Goal: Ask a question

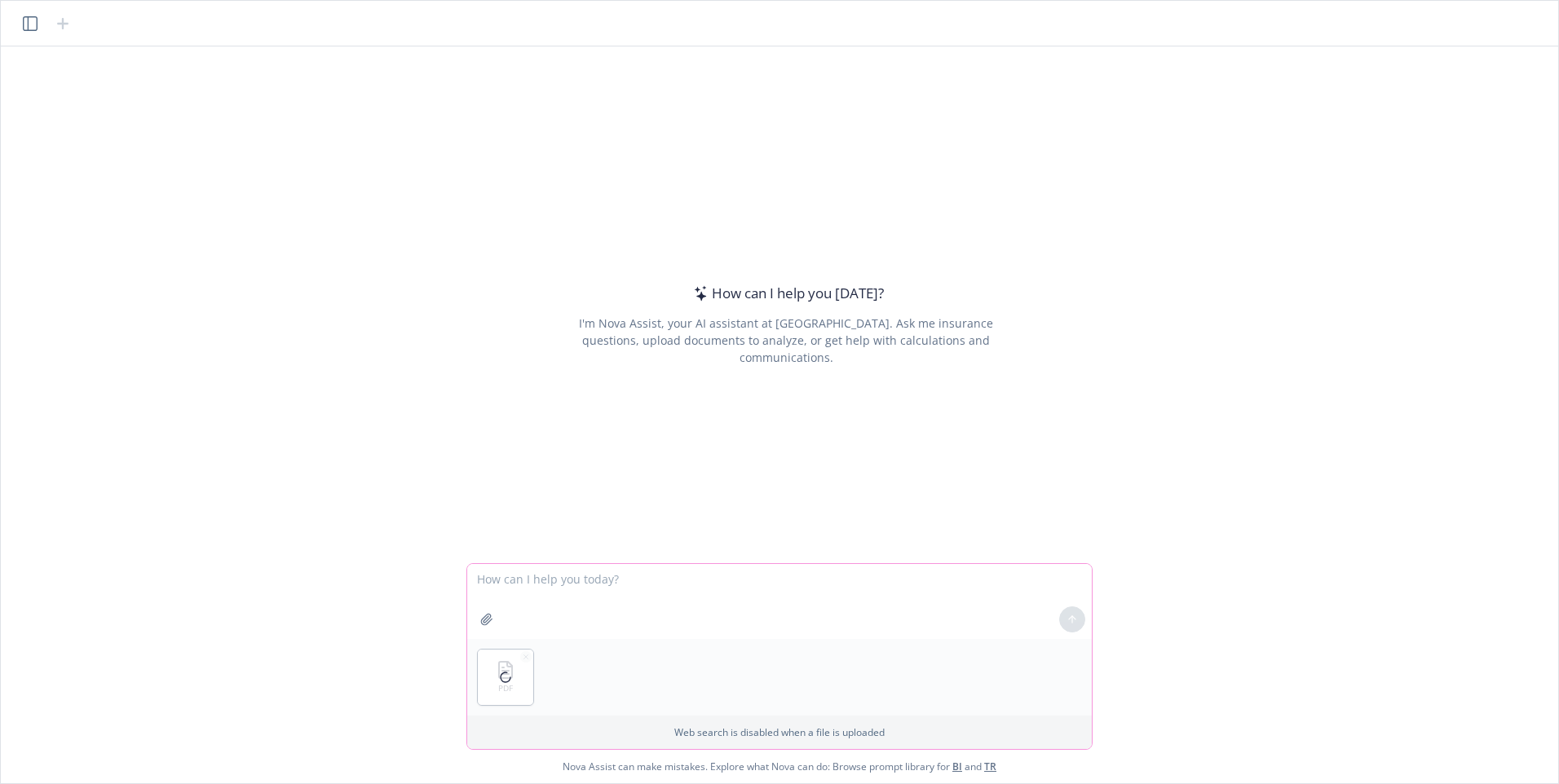
click at [512, 582] on textarea at bounding box center [779, 601] width 625 height 75
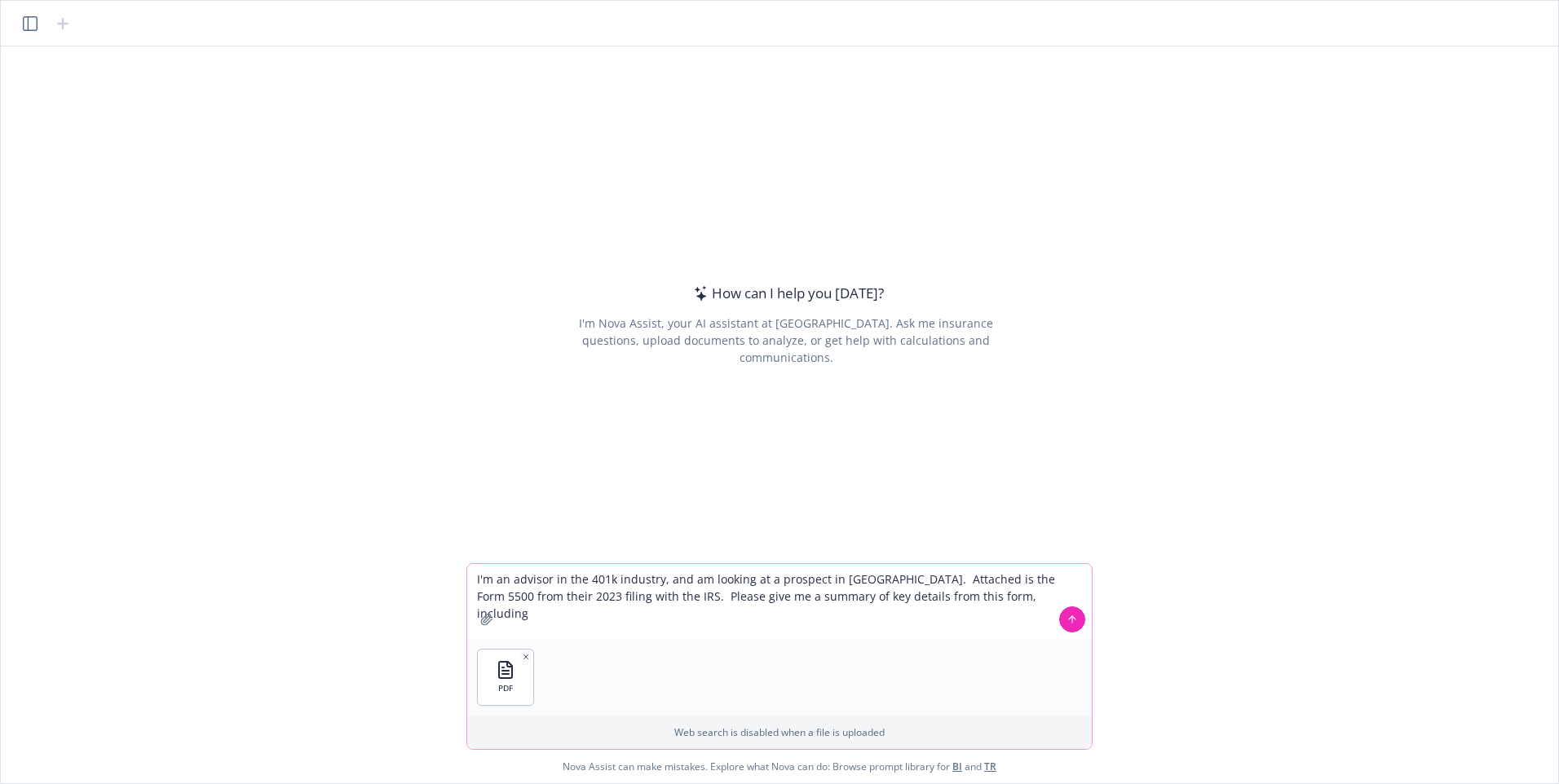
type textarea "I'm an advisor in the 401k industry, and am looking at a prospect in [GEOGRAPHI…"
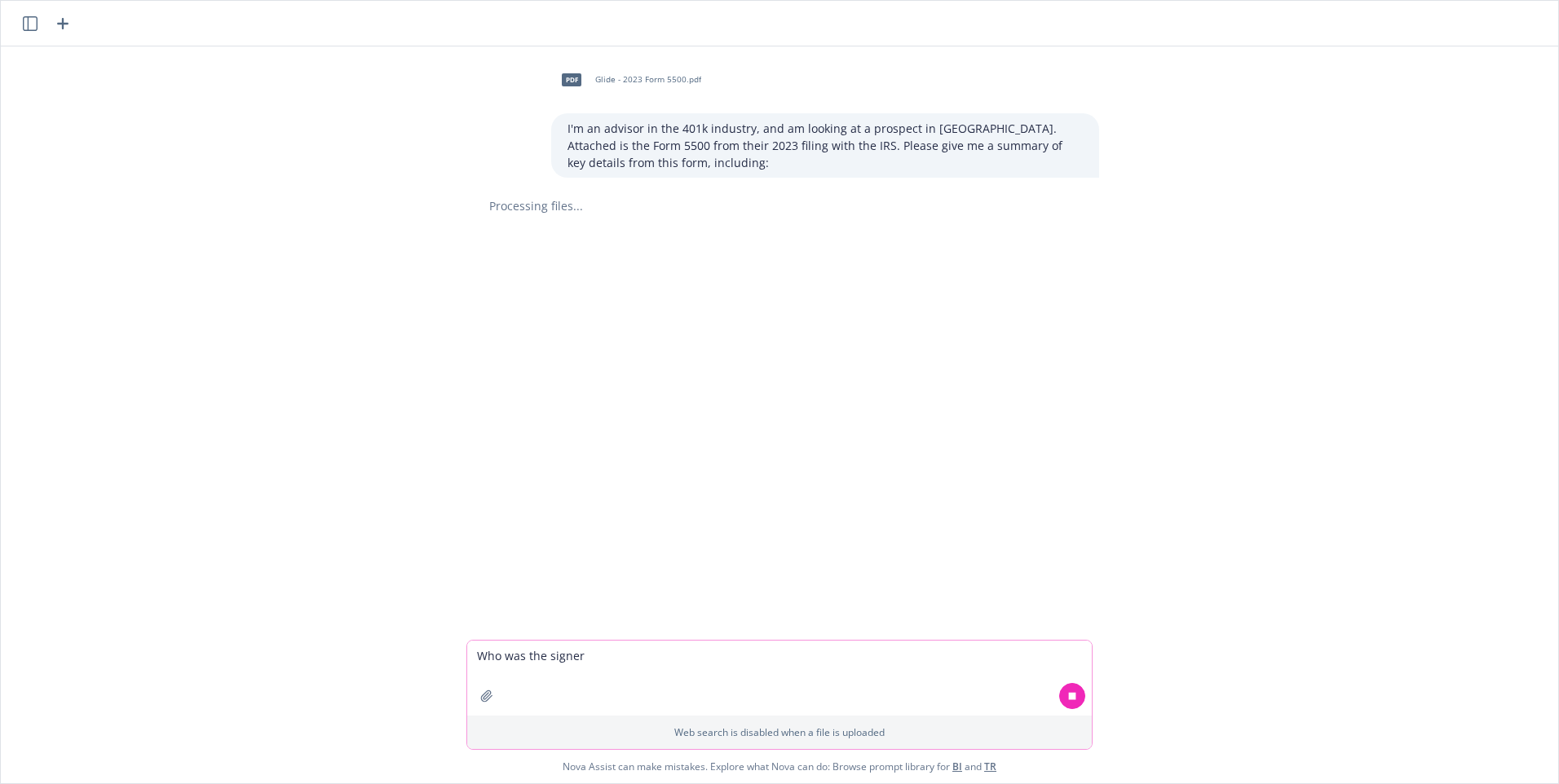
click at [619, 654] on textarea "Who was the signer" at bounding box center [779, 678] width 625 height 75
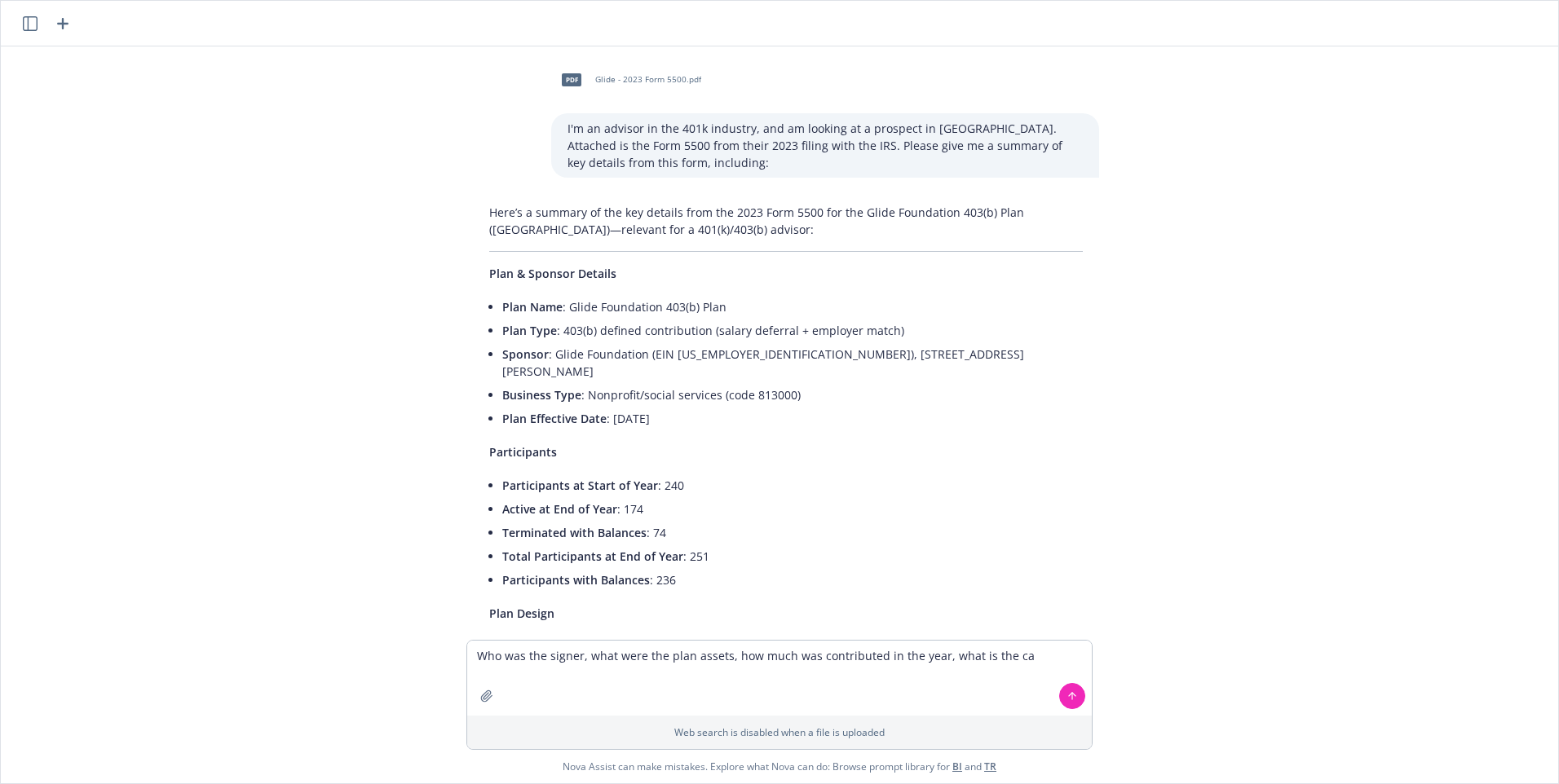
click at [489, 276] on span "Plan & Sponsor Details" at bounding box center [553, 272] width 127 height 15
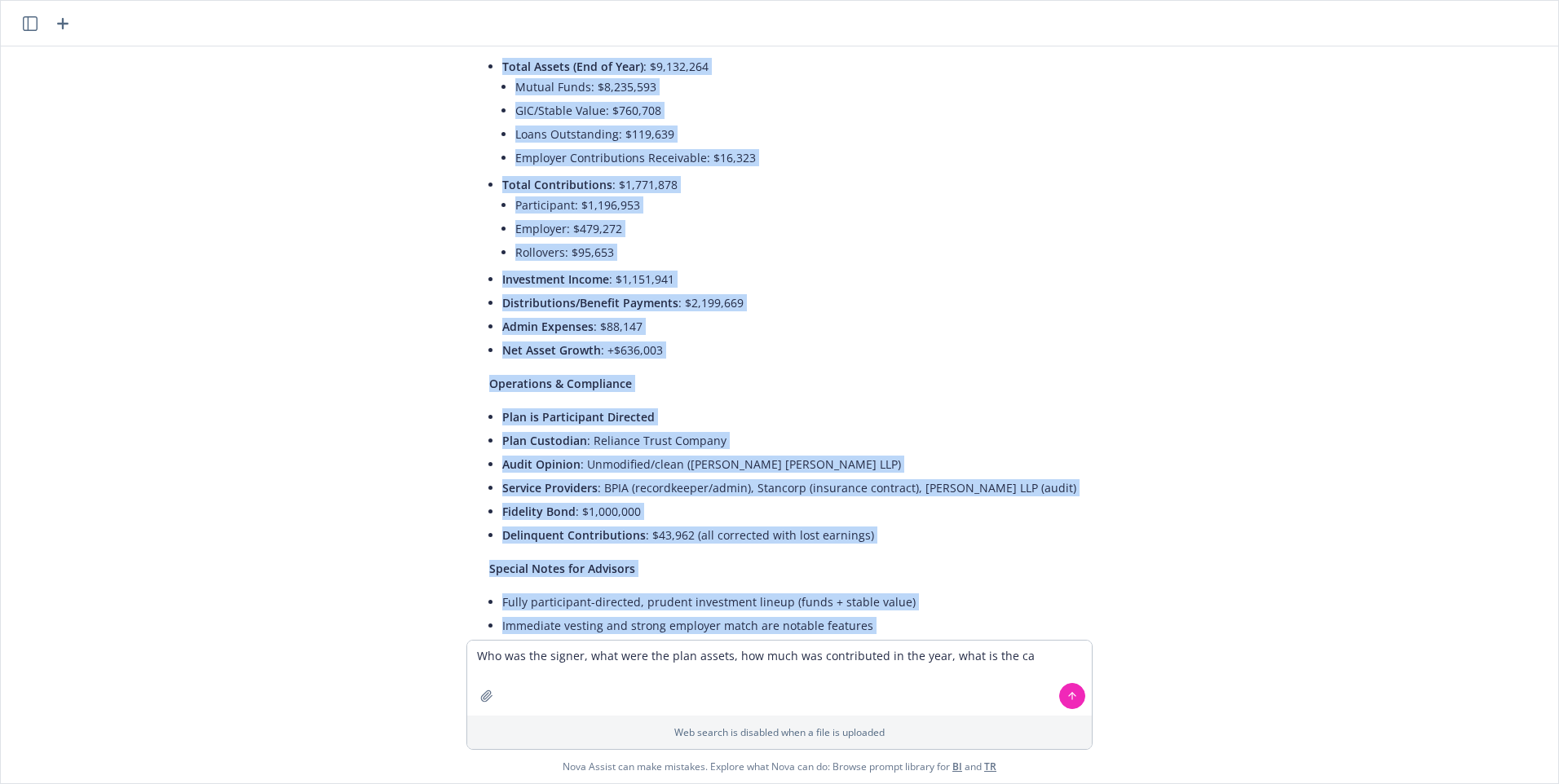
scroll to position [900, 0]
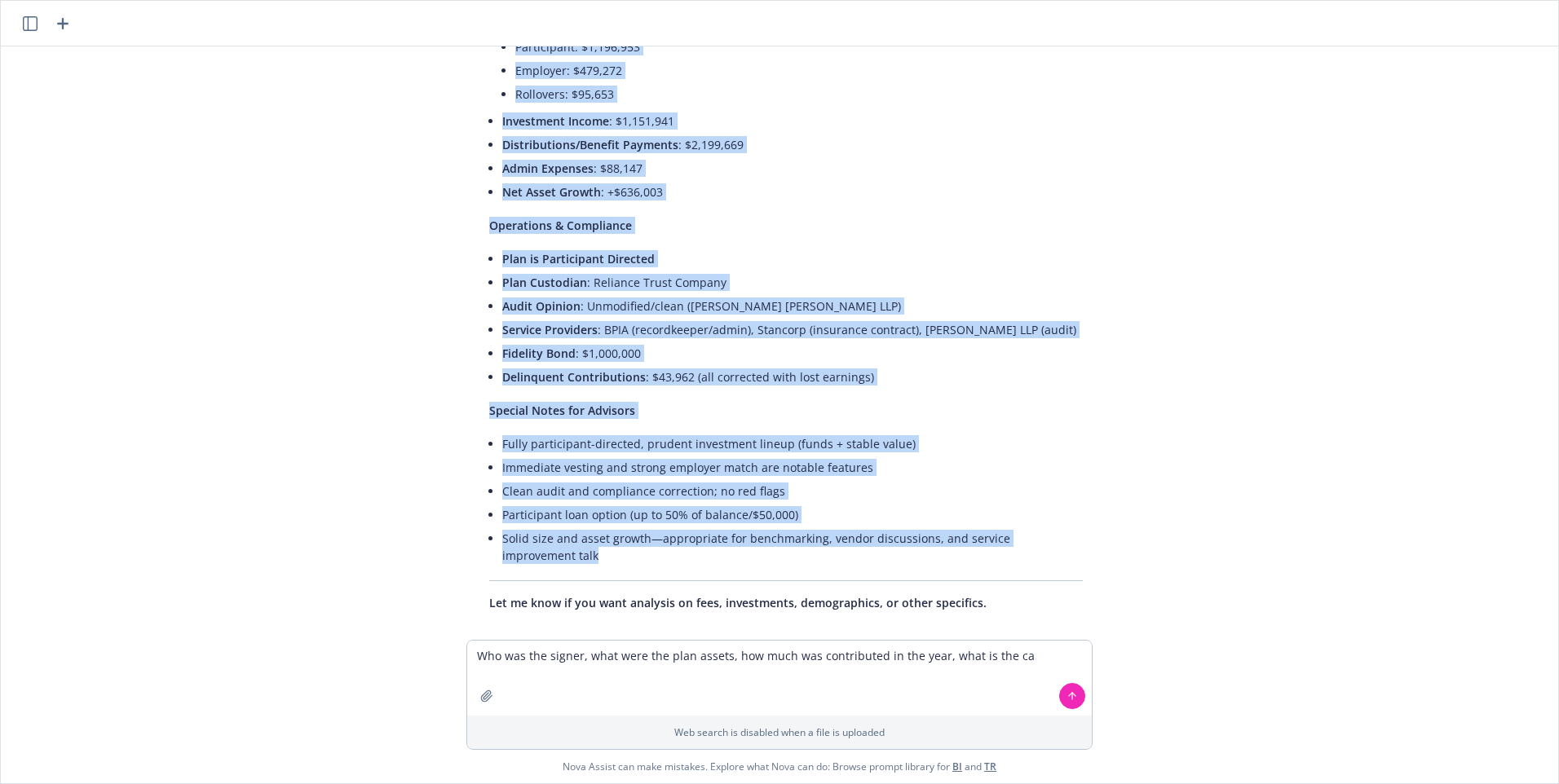
drag, startPoint x: 484, startPoint y: 272, endPoint x: 659, endPoint y: 544, distance: 323.4
copy div "Plan & Sponsor Details Plan Name : Glide Foundation 403(b) Plan Plan Type : 403…"
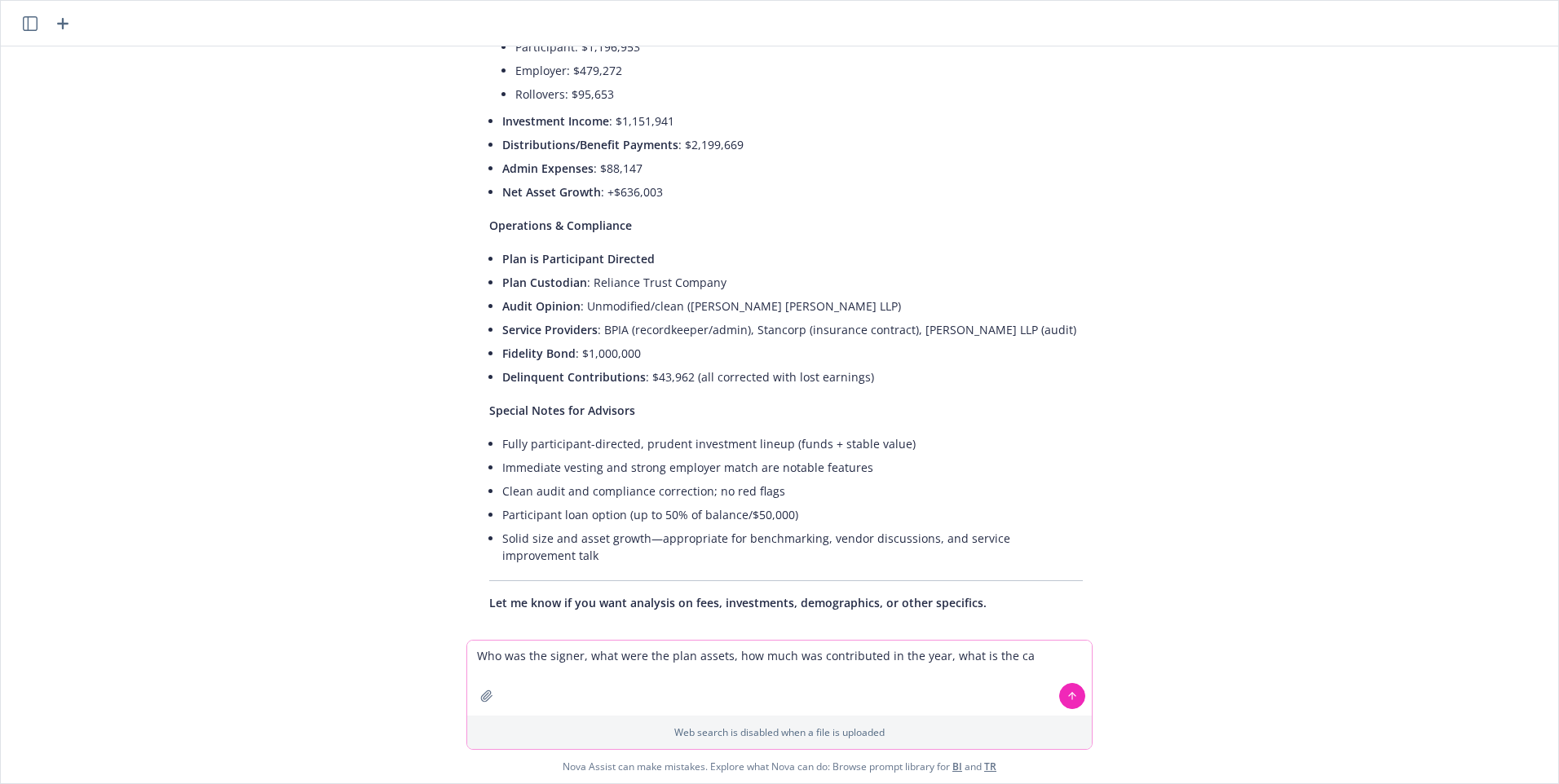
click at [1033, 657] on textarea "Who was the signer, what were the plan assets, how much was contributed in the …" at bounding box center [779, 678] width 625 height 75
type textarea "W"
type textarea "Did they change auditors to [PERSON_NAME] [PERSON_NAME]?"
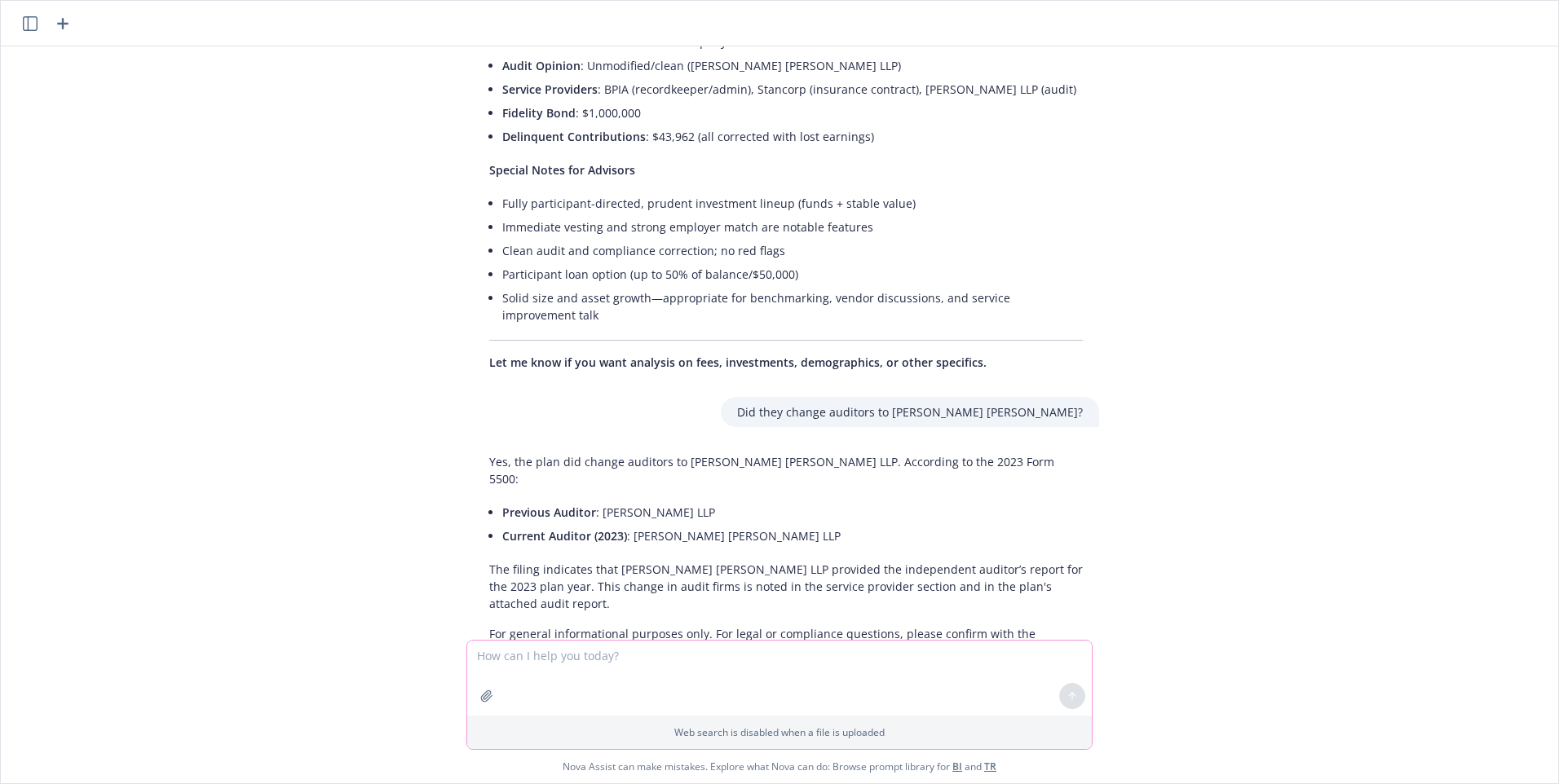
scroll to position [1141, 0]
click at [564, 667] on textarea at bounding box center [779, 678] width 625 height 75
type textarea "Who is BPIA (recordkeeper)"
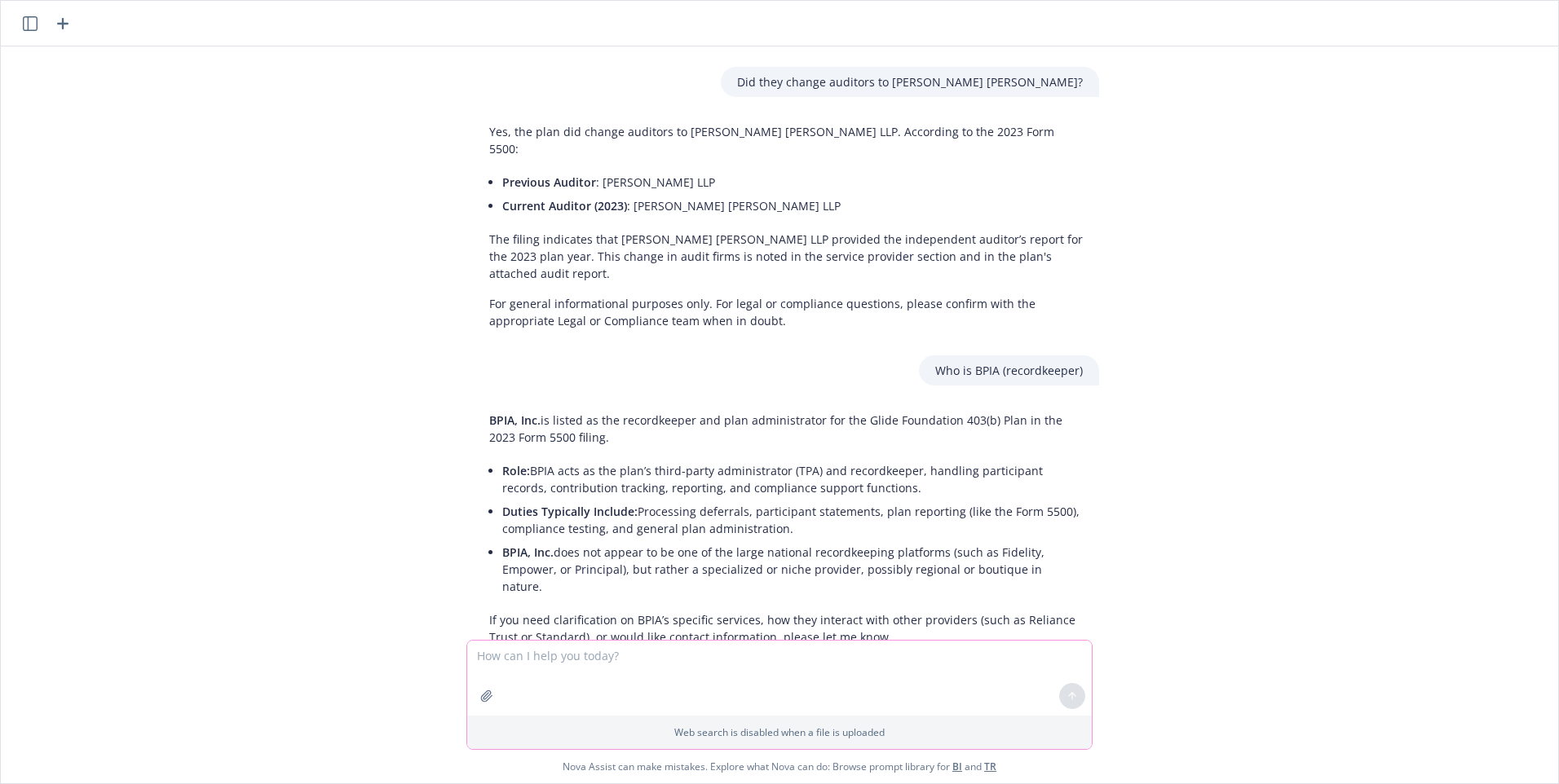
scroll to position [1500, 0]
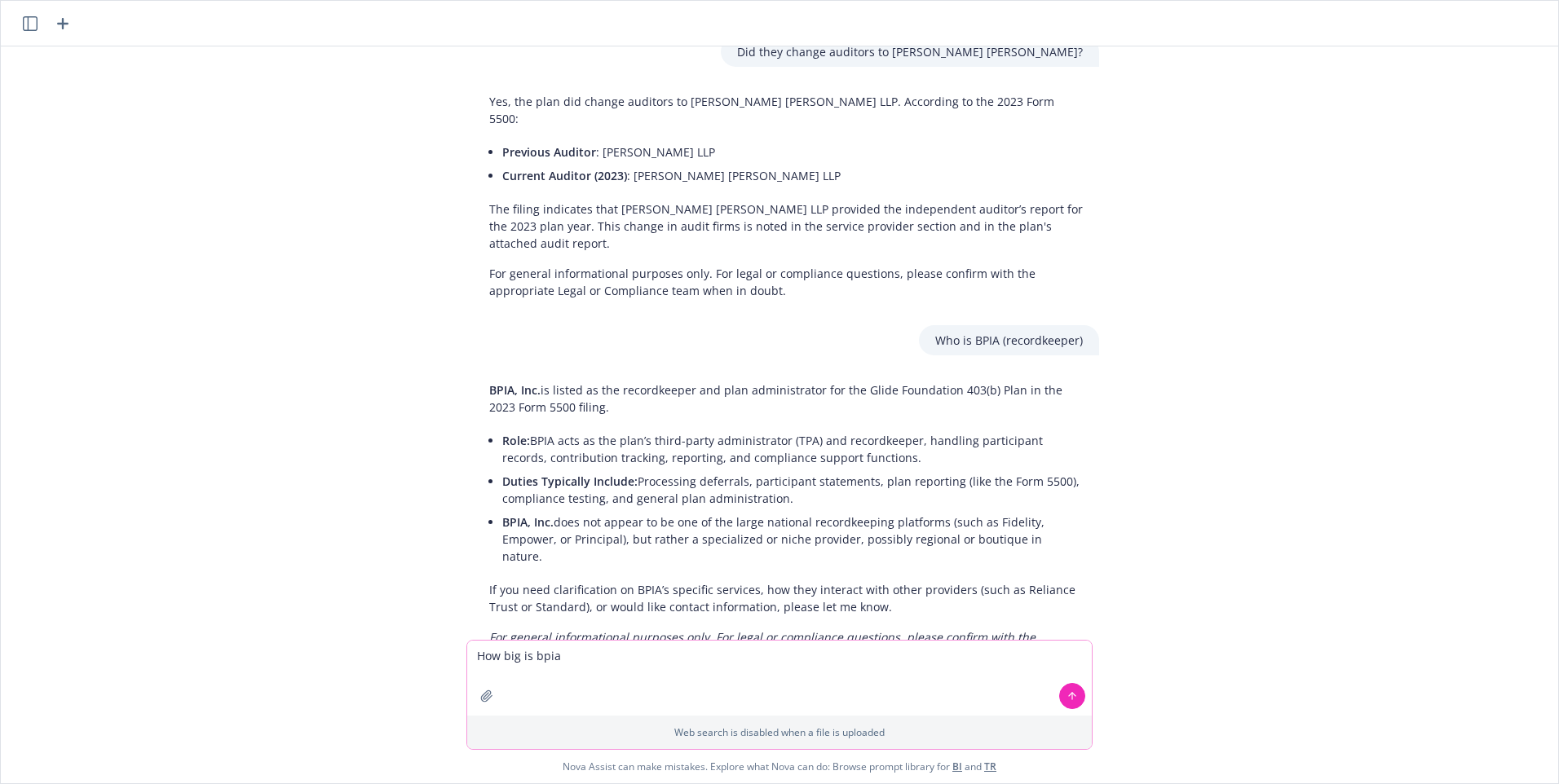
type textarea "How big is bpia?"
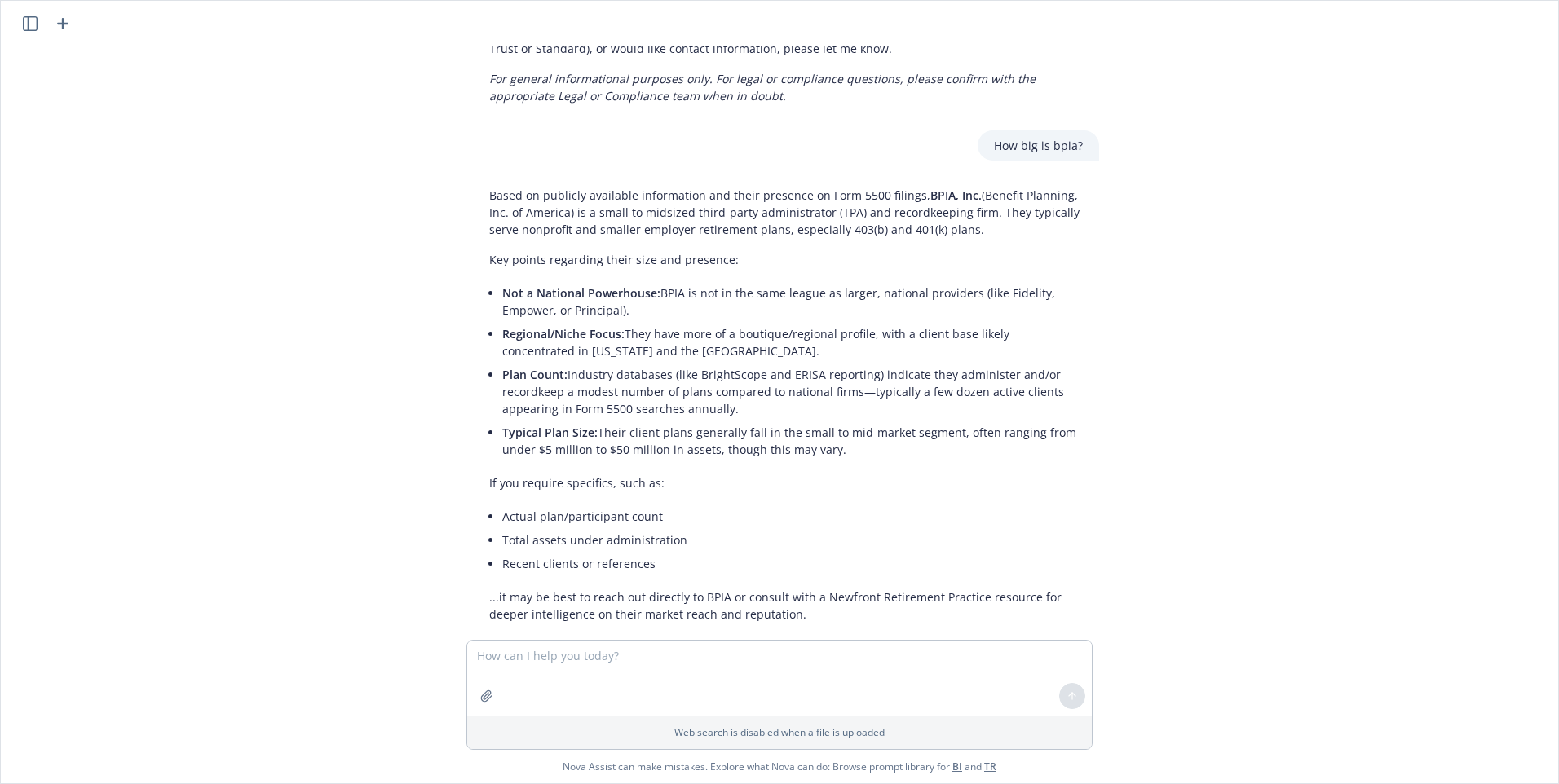
scroll to position [2065, 0]
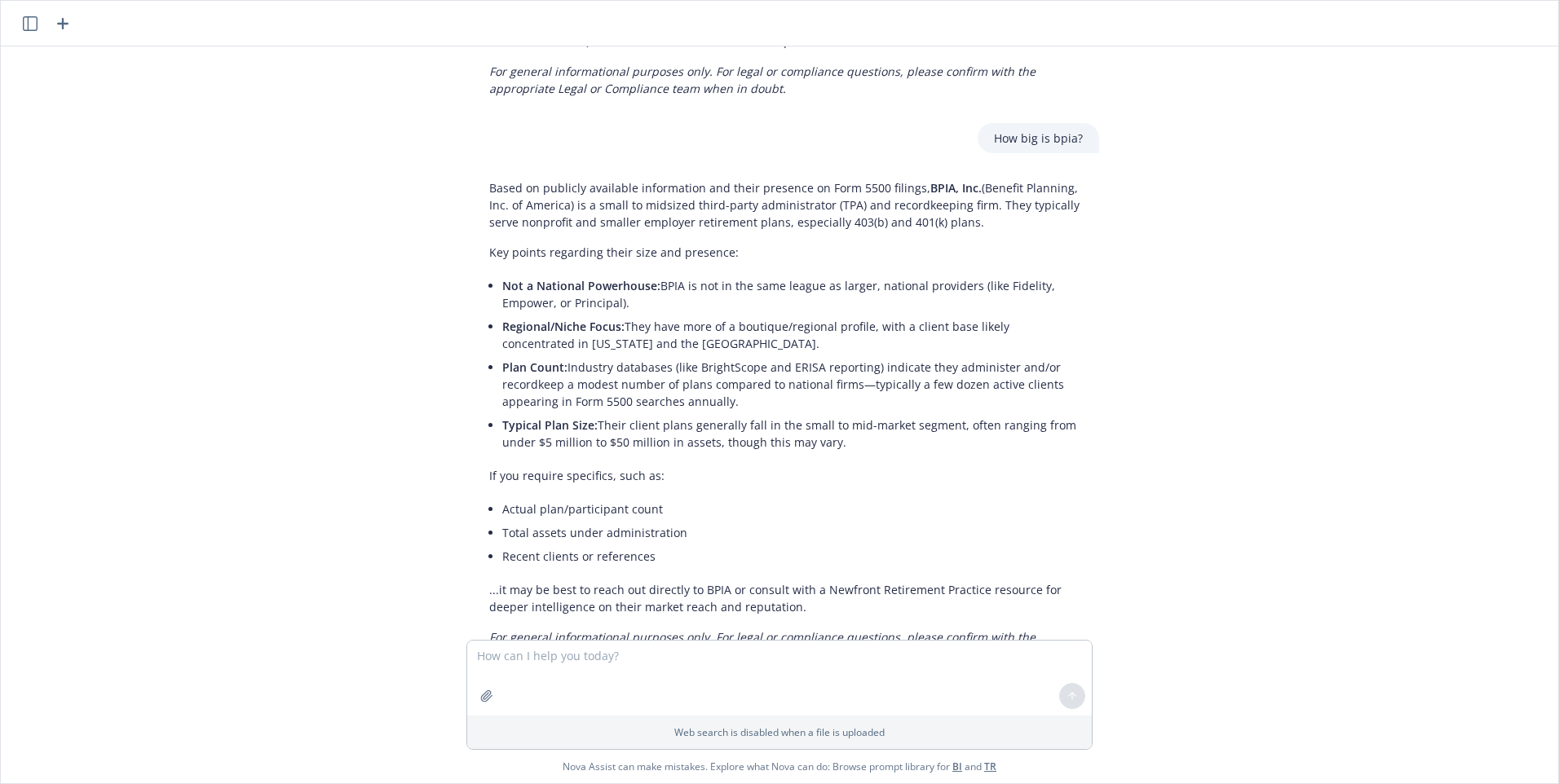
click at [508, 179] on p "Based on publicly available information and their presence on Form 5500 filings…" at bounding box center [786, 204] width 593 height 51
drag, startPoint x: 484, startPoint y: 119, endPoint x: 857, endPoint y: 380, distance: 455.2
click at [857, 380] on div "Based on publicly available information and their presence on Form 5500 filings…" at bounding box center [785, 421] width 626 height 496
copy div "Lorem ip dolorsit ametconse adipiscinge sed doeiu temporin ut Labo 8510 etdolor…"
click at [522, 660] on textarea at bounding box center [779, 678] width 625 height 75
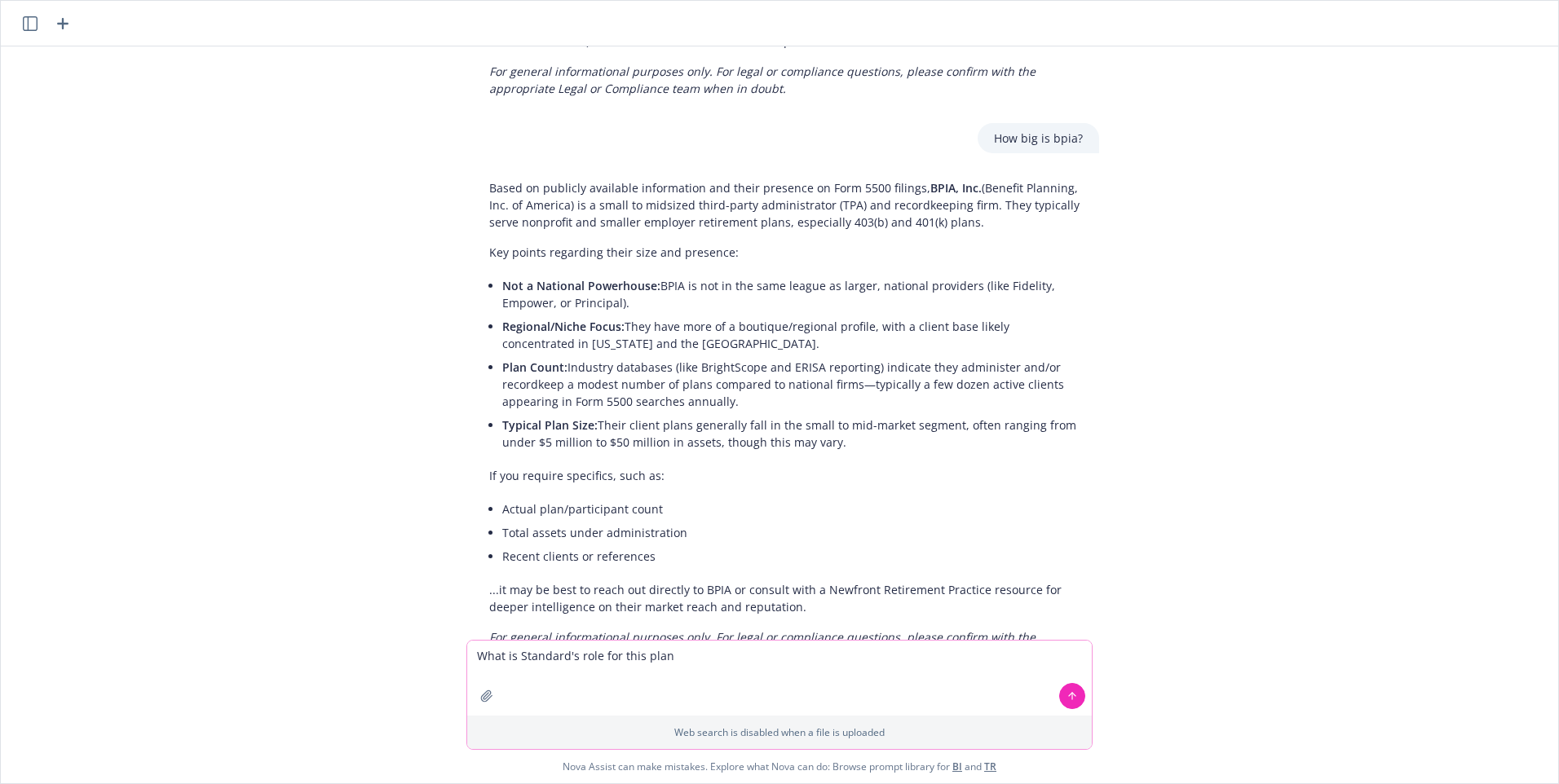
type textarea "What is Standard's role for this plan?"
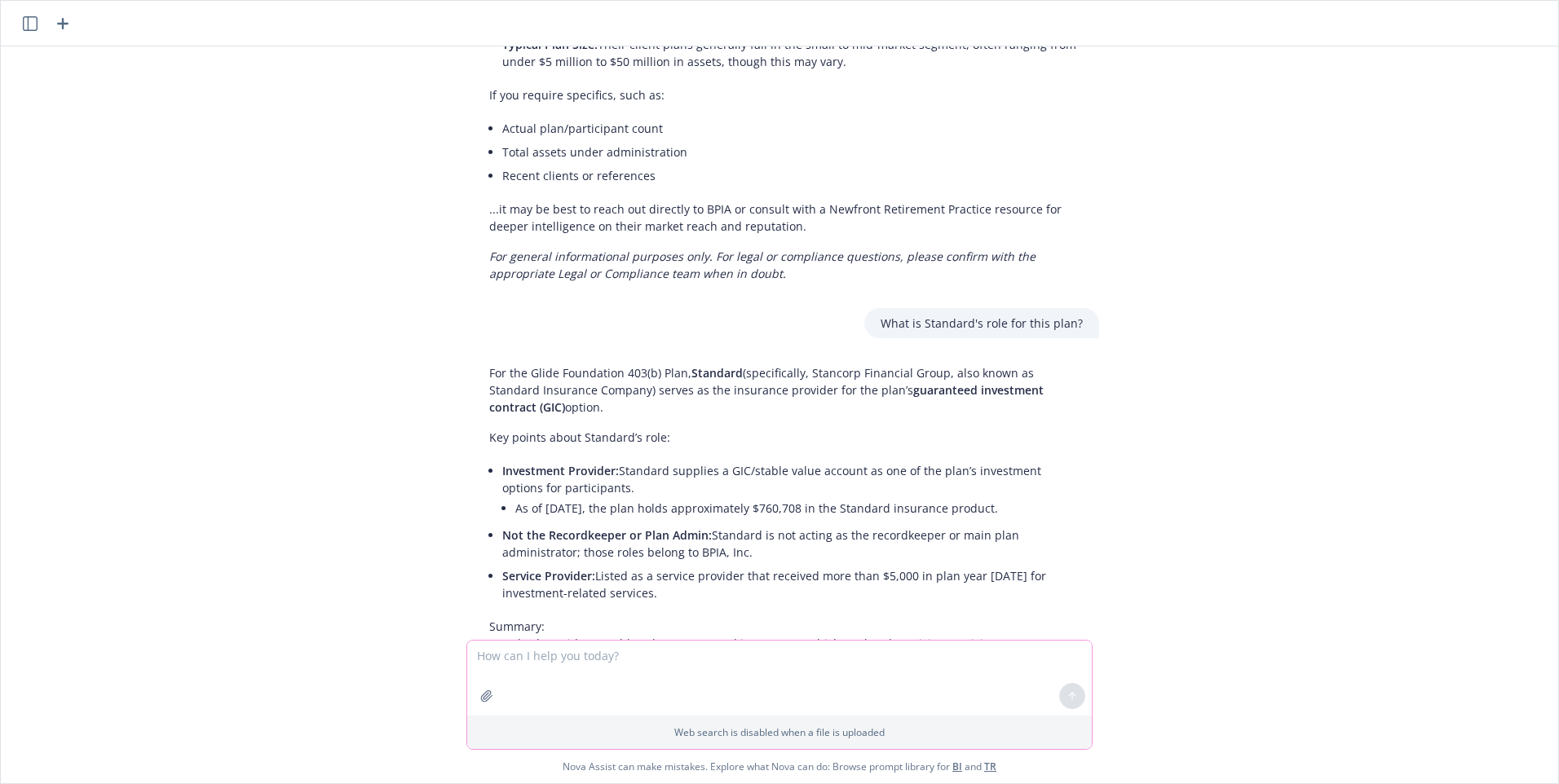
scroll to position [2517, 0]
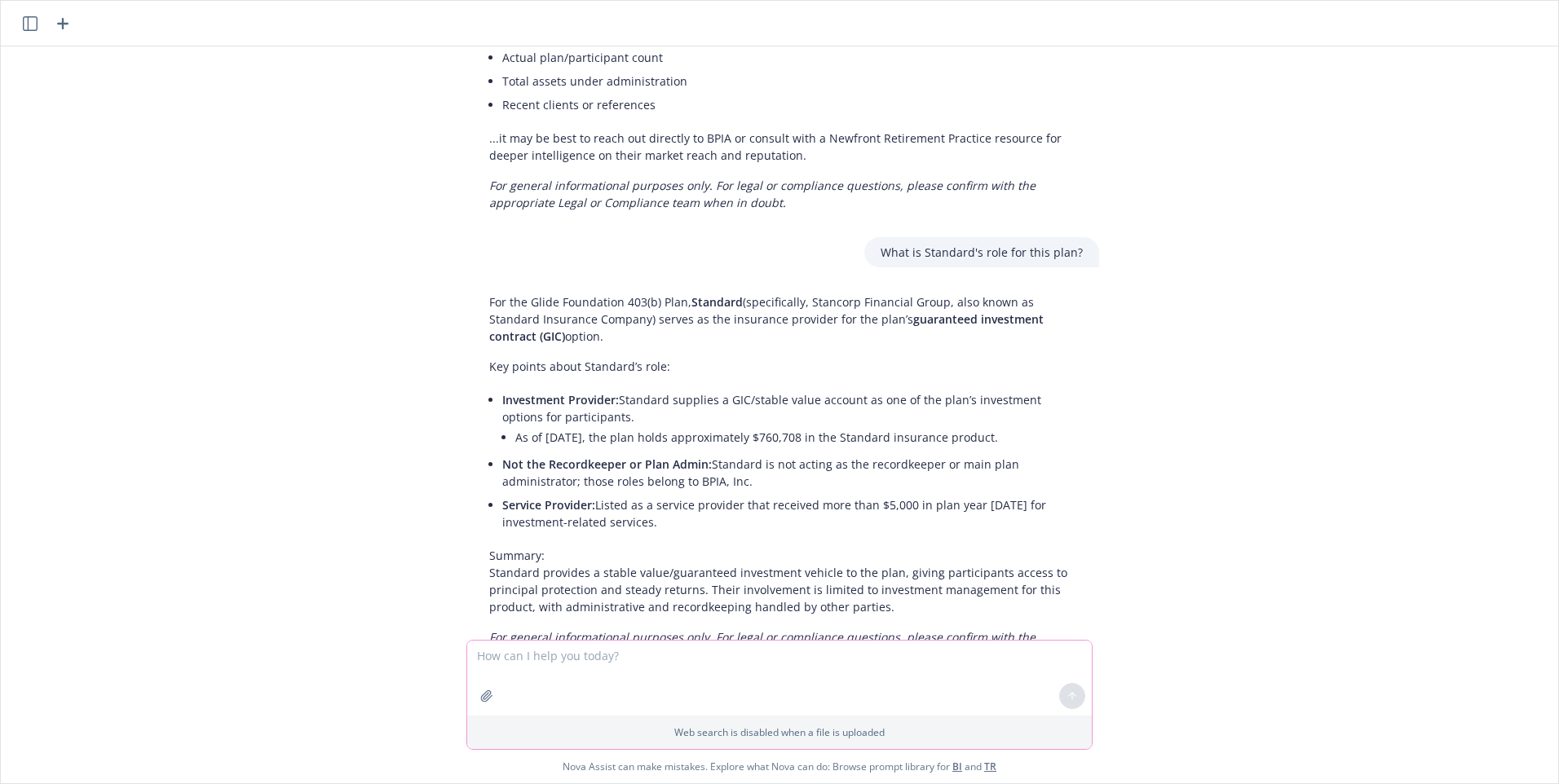
click at [553, 668] on textarea at bounding box center [779, 678] width 625 height 75
click at [931, 656] on textarea "Can you build me a table to show the trending from 5500s of participant with ba…" at bounding box center [779, 678] width 625 height 75
type textarea "Can you build me a table to show the trending from 5500s of participant with ba…"
click at [1070, 695] on icon at bounding box center [1071, 694] width 6 height 4
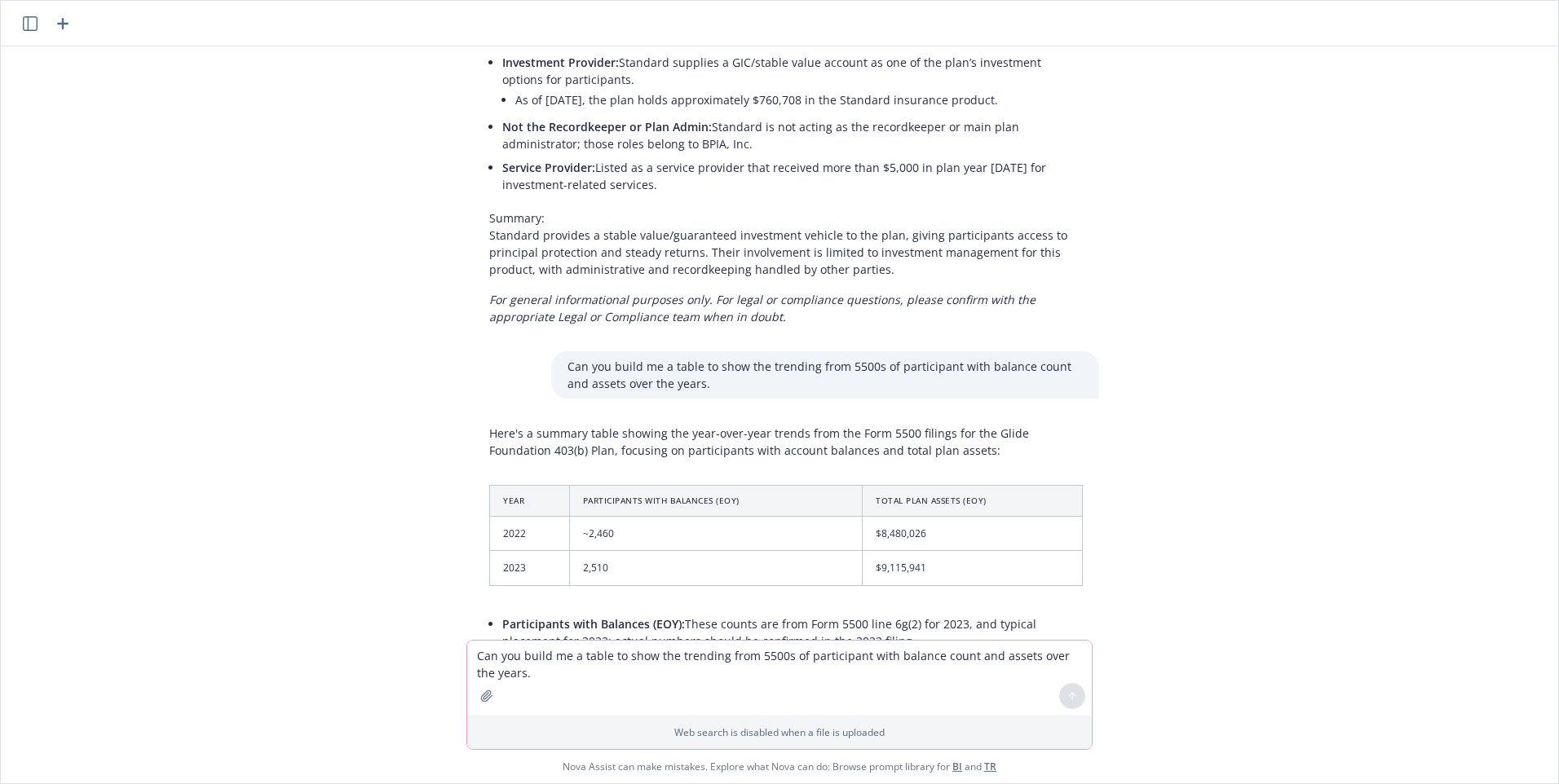
scroll to position [3023, 0]
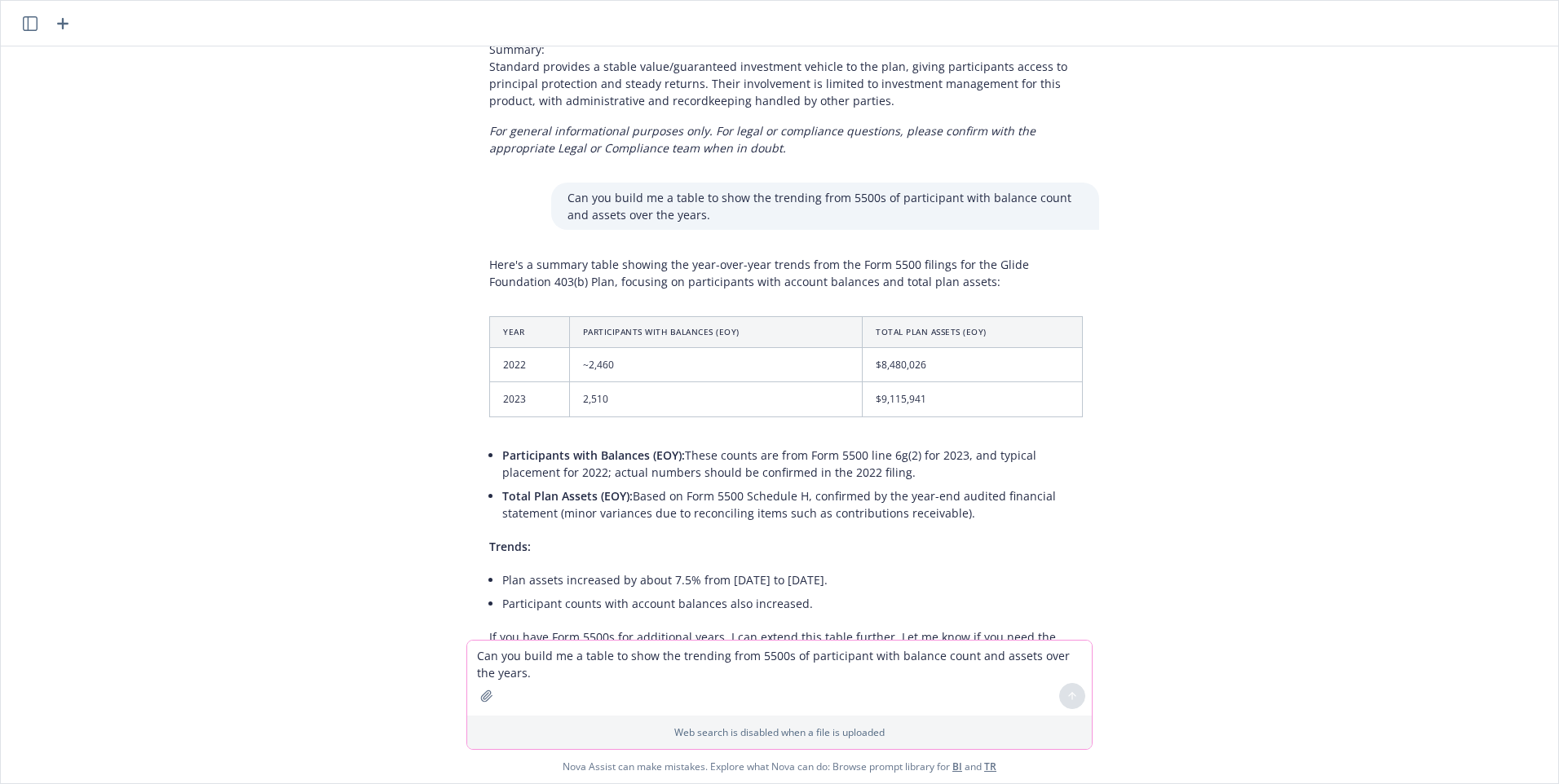
click at [627, 660] on textarea "Can you build me a table to show the trending from 5500s of participant with ba…" at bounding box center [779, 678] width 625 height 75
type textarea "Can you add earlier years to this? The plan was effective in [DATE]"
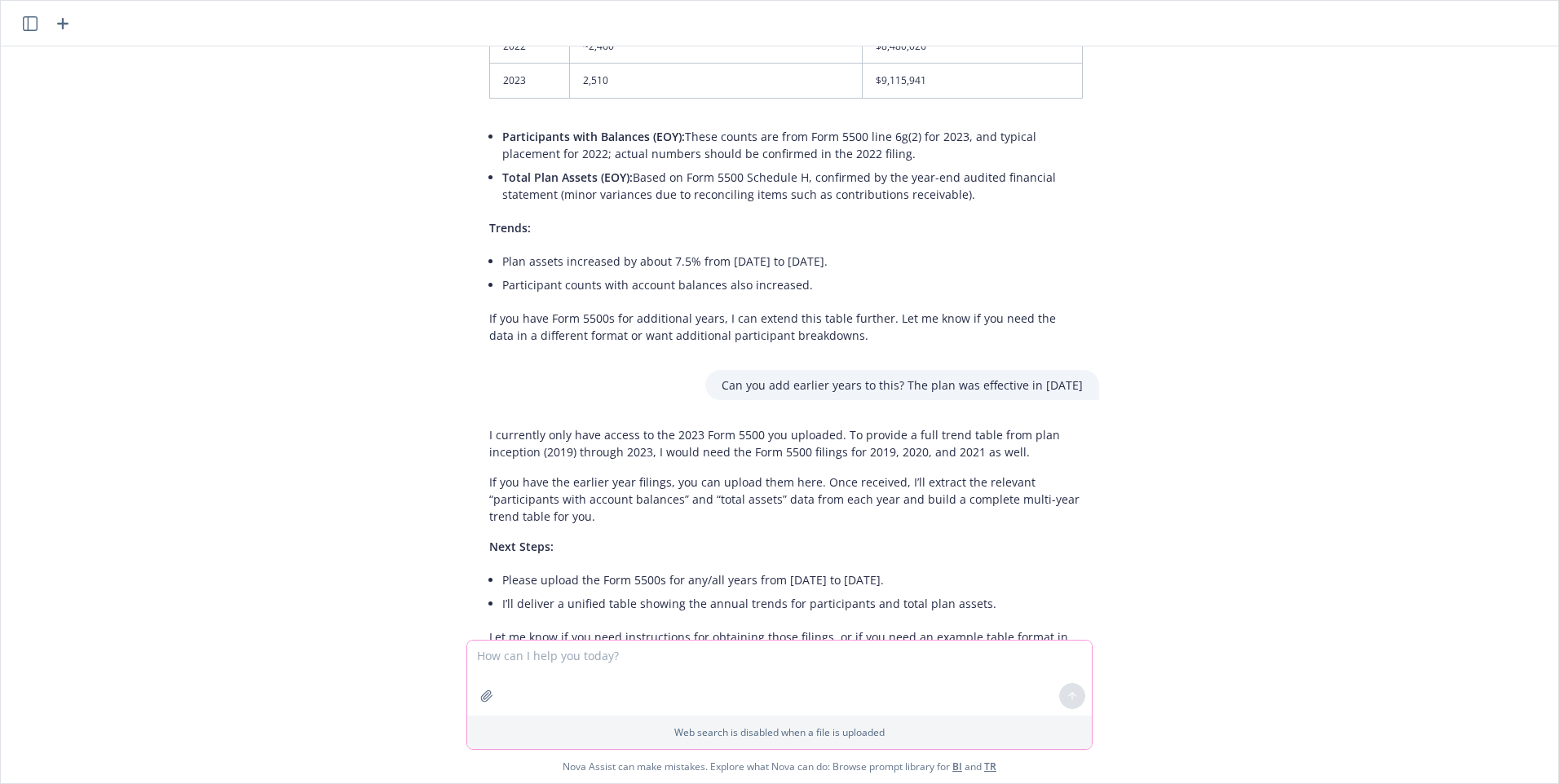
scroll to position [3338, 0]
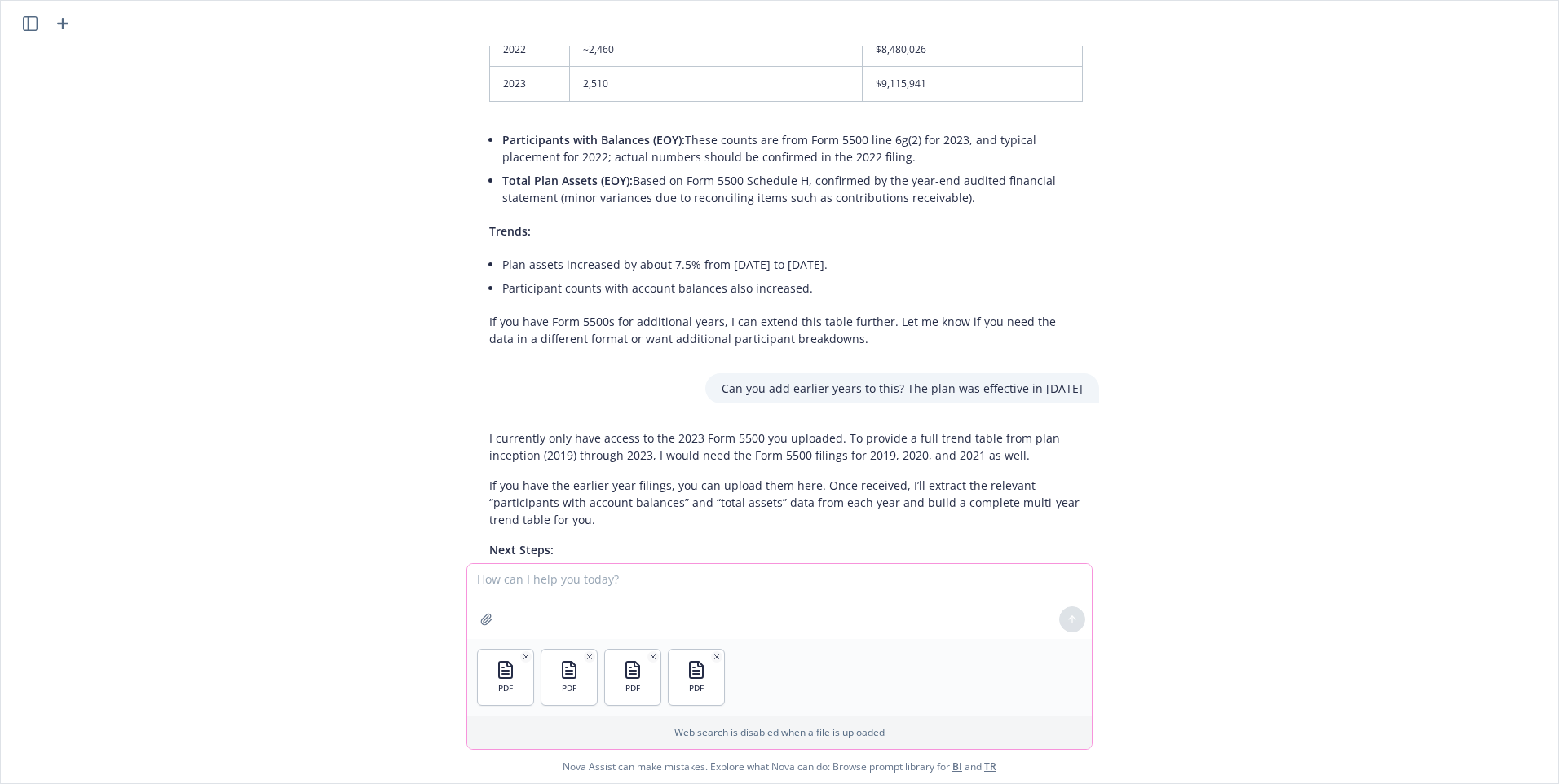
click at [706, 584] on textarea at bounding box center [779, 601] width 625 height 75
click at [552, 579] on textarea at bounding box center [779, 601] width 625 height 75
type textarea "Here are the other 5500s"
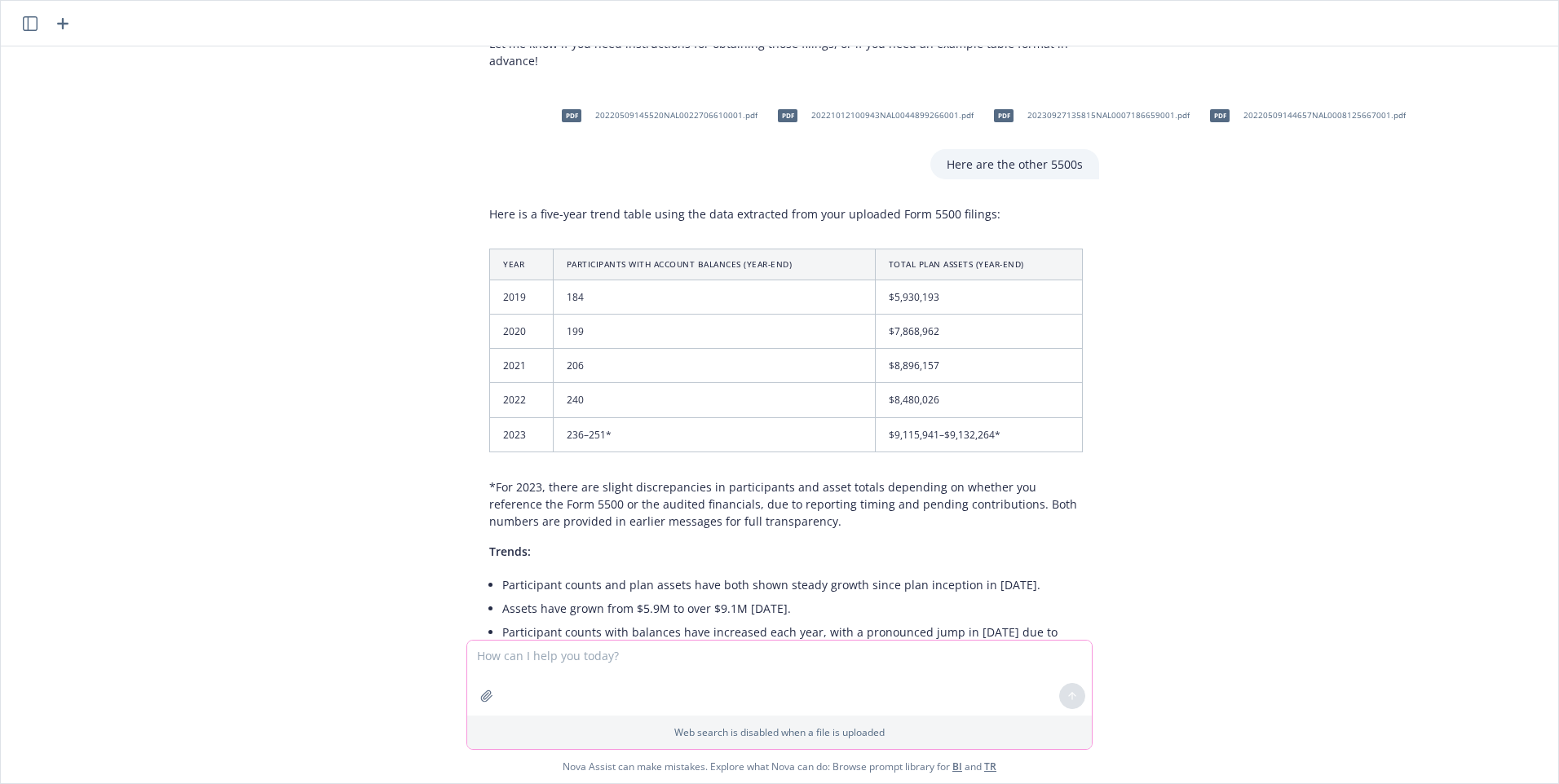
scroll to position [3963, 0]
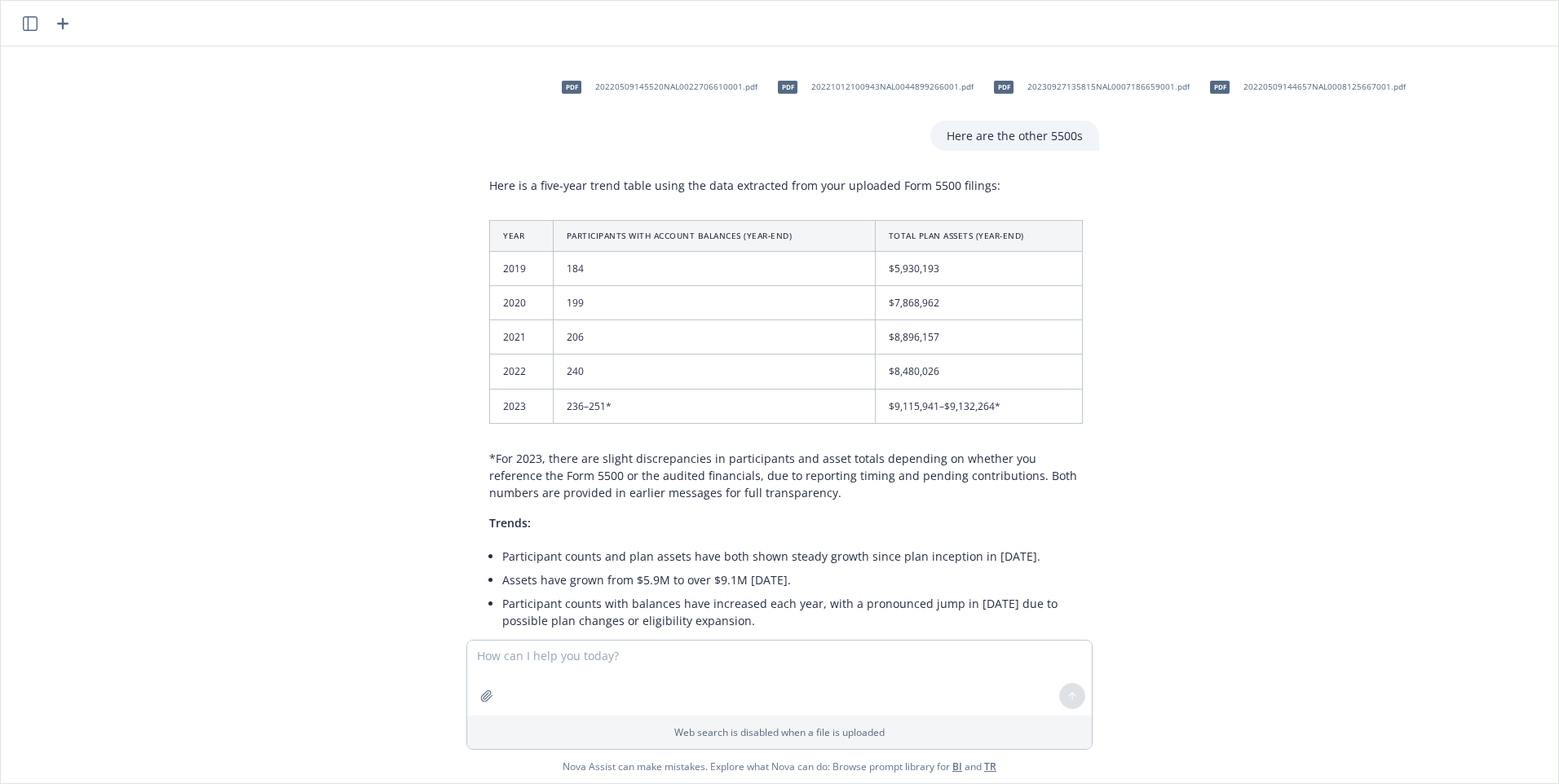
click at [490, 286] on td "2020" at bounding box center [522, 303] width 64 height 34
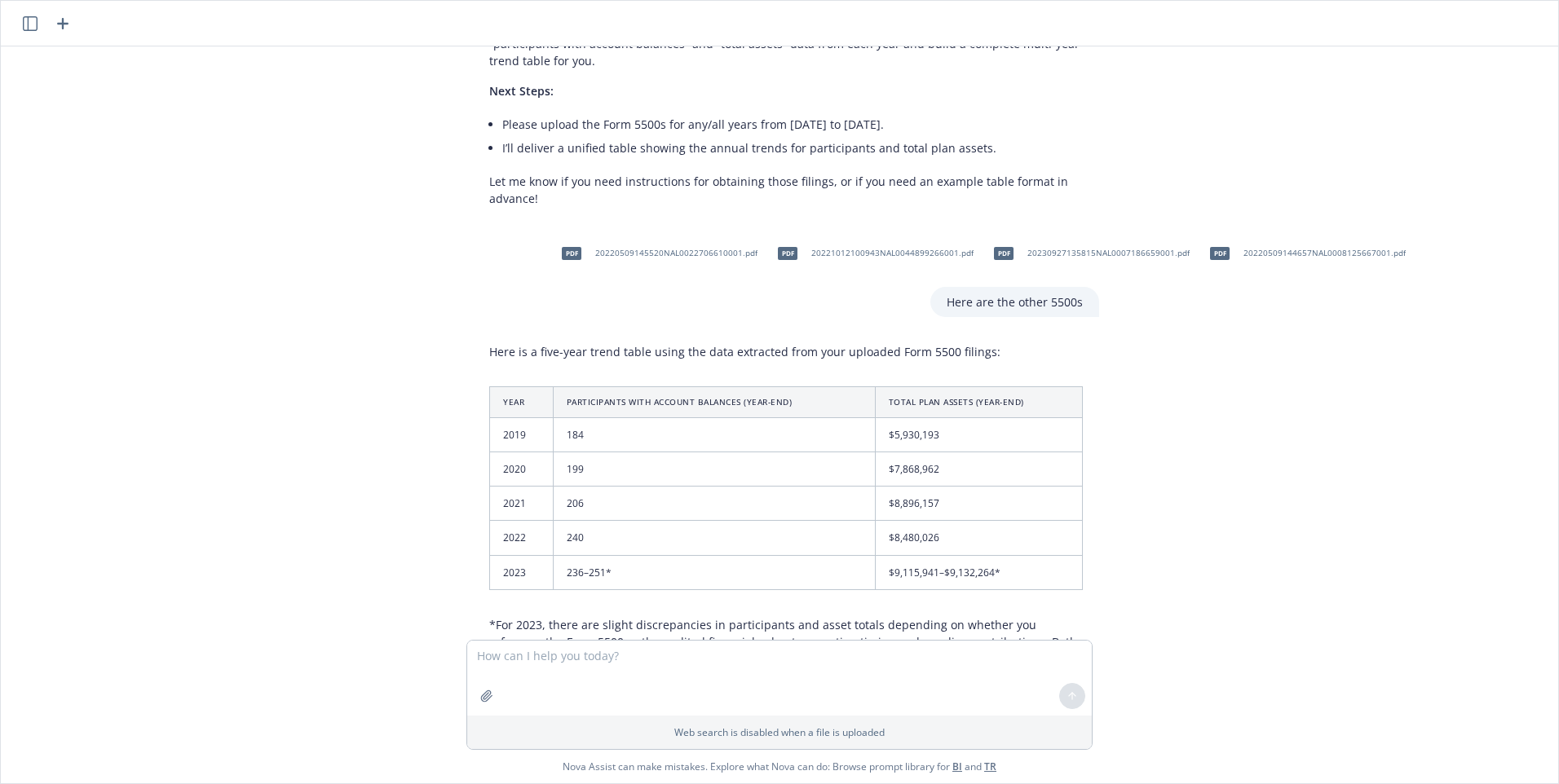
scroll to position [3800, 0]
click at [1049, 552] on td "$9,115,941–$9,132,264*" at bounding box center [978, 569] width 207 height 34
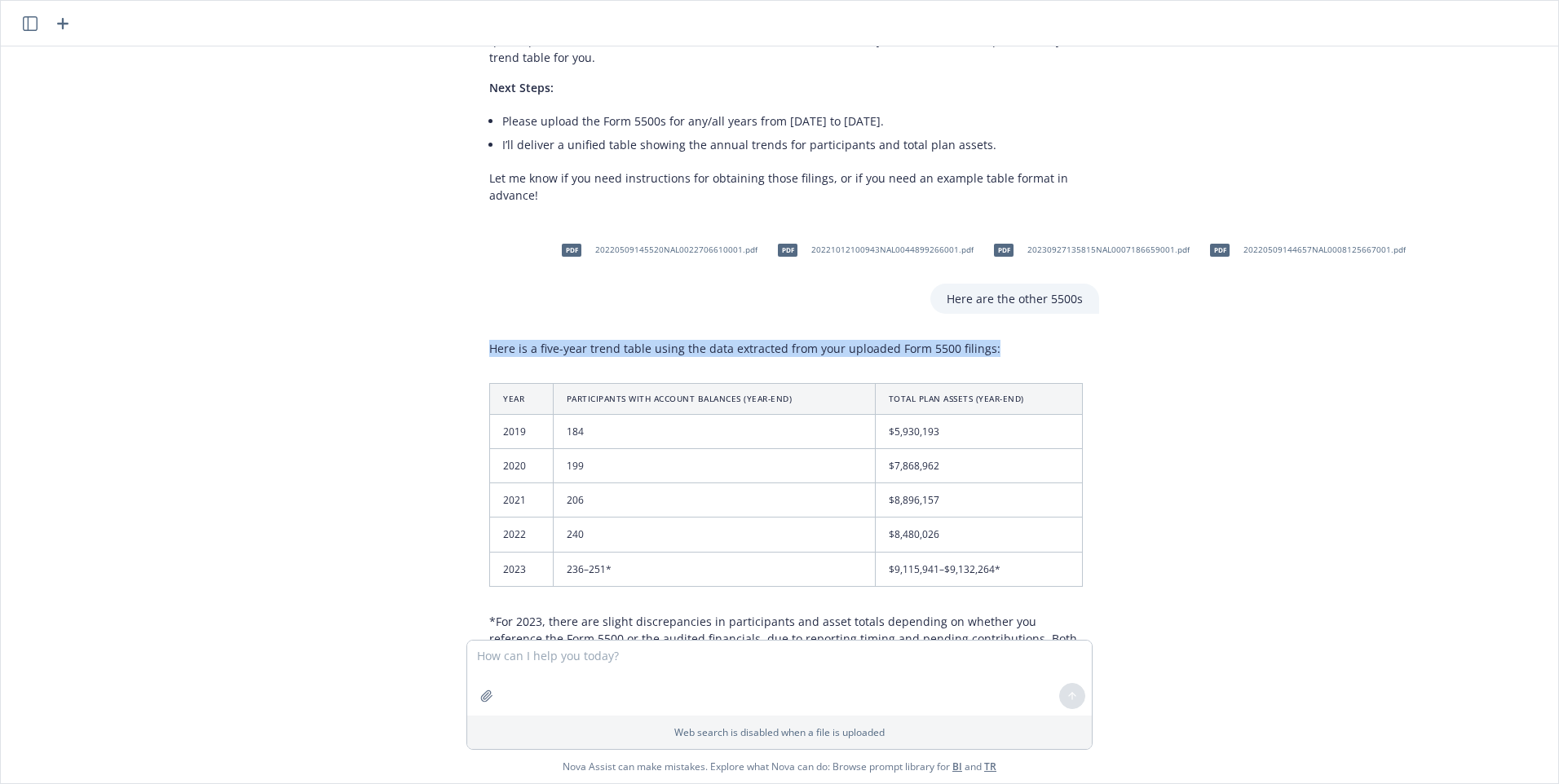
drag, startPoint x: 485, startPoint y: 279, endPoint x: 1119, endPoint y: 511, distance: 675.1
click at [1119, 511] on div "pdf Glide - 2023 Form 5500.pdf I'm an advisor in the 401k industry, and am look…" at bounding box center [779, 343] width 1544 height 593
click at [509, 414] on td "2019" at bounding box center [522, 431] width 64 height 34
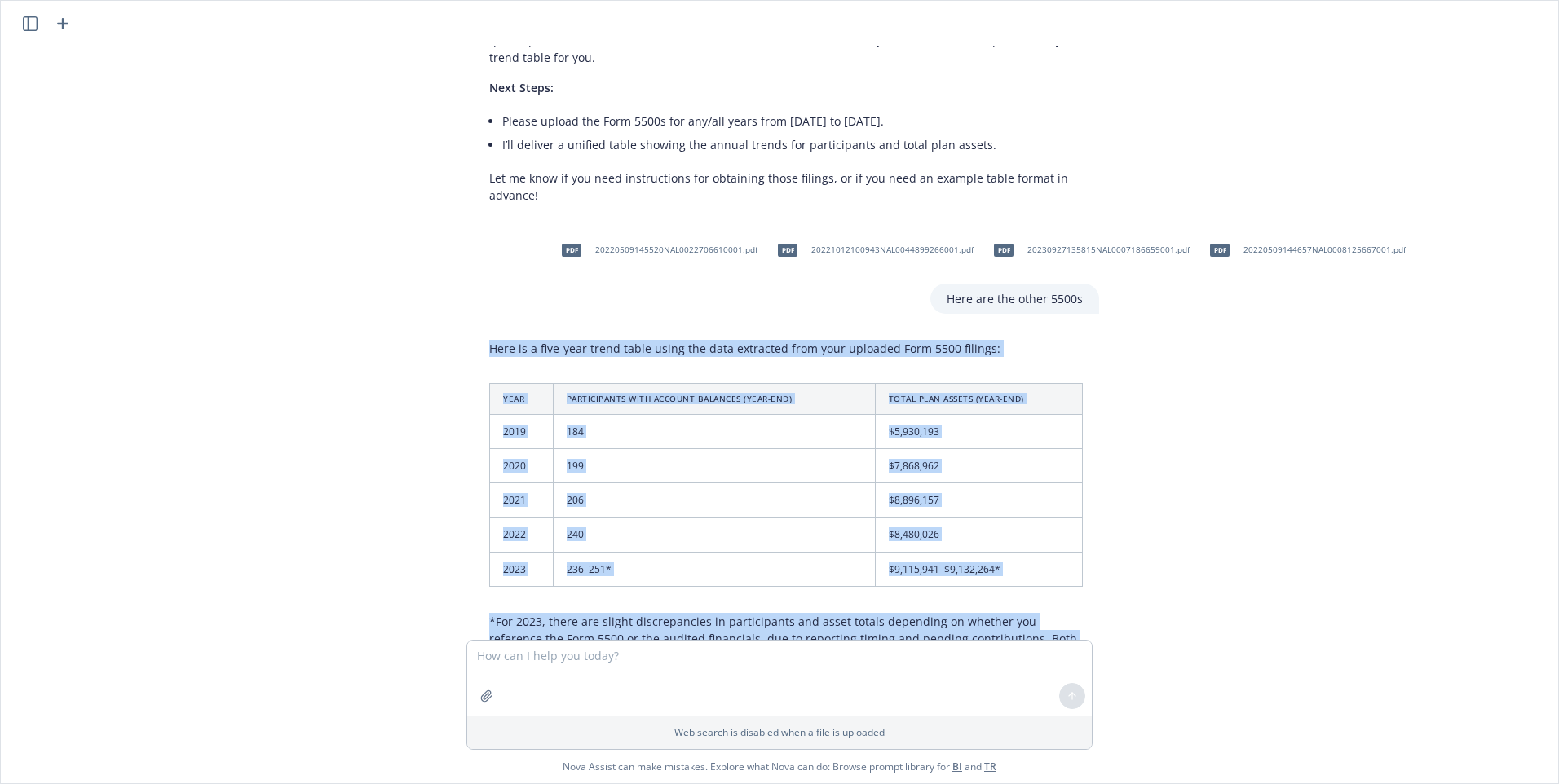
drag, startPoint x: 484, startPoint y: 279, endPoint x: 805, endPoint y: 586, distance: 444.2
click at [805, 586] on div "Here is a five-year trend table using the data extracted from your uploaded For…" at bounding box center [785, 582] width 626 height 499
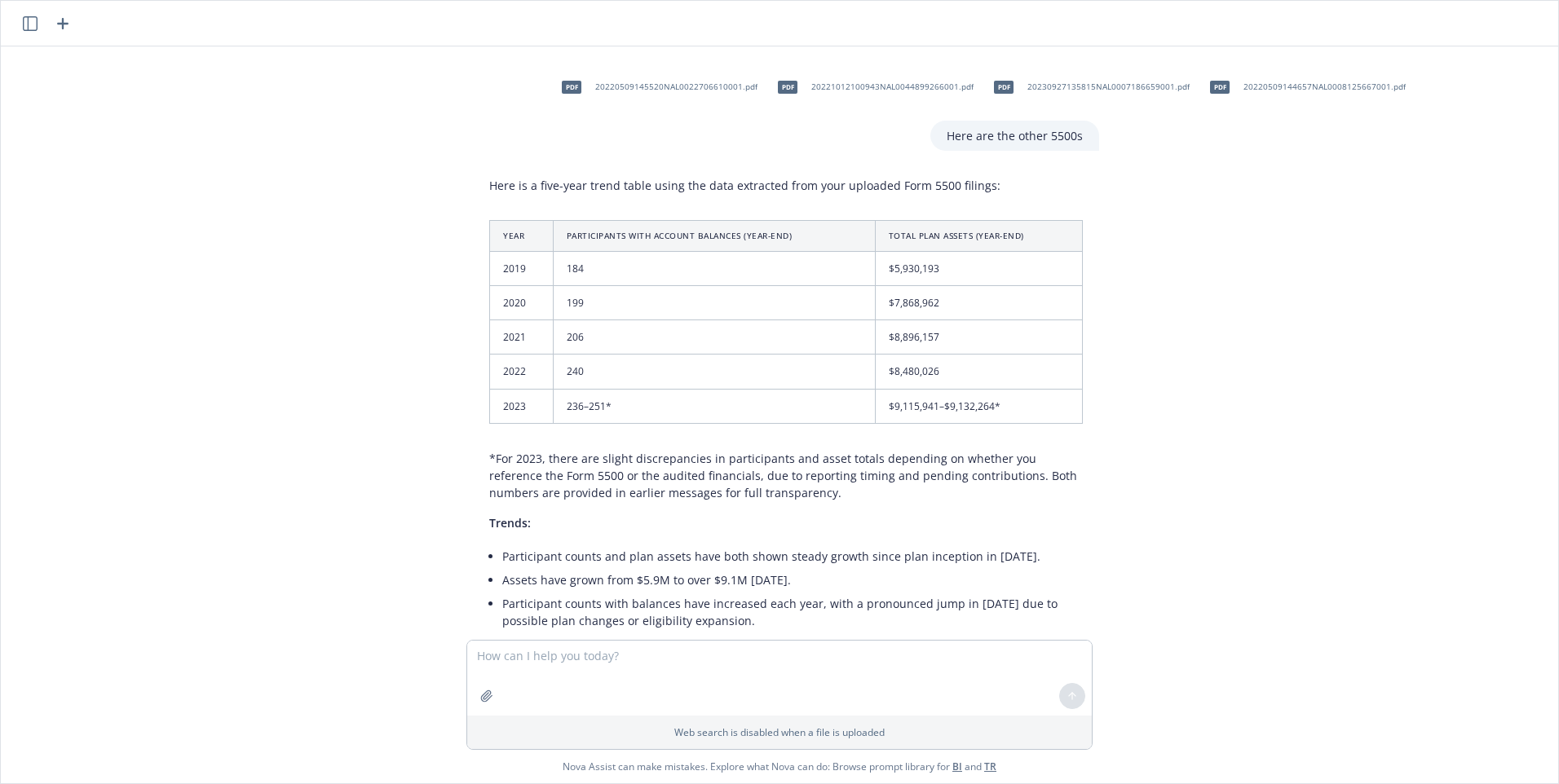
click at [853, 591] on li "Participant counts with balances have increased each year, with a pronounced ju…" at bounding box center [792, 611] width 580 height 40
click at [715, 591] on li "Participant counts with balances have increased each year, with a pronounced ju…" at bounding box center [792, 611] width 580 height 40
click at [706, 591] on li "Participant counts with balances have increased each year, with a pronounced ju…" at bounding box center [792, 611] width 580 height 40
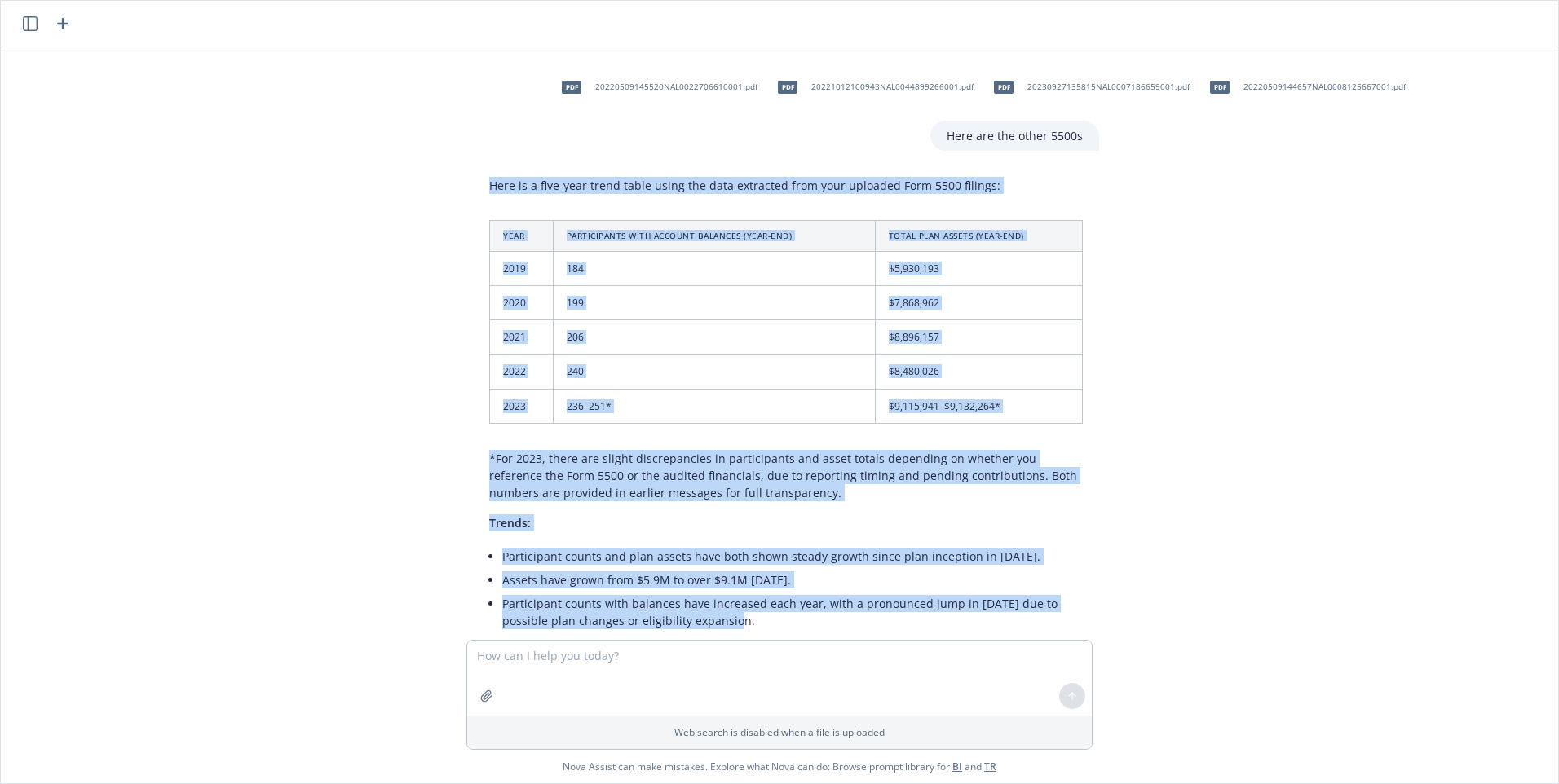
drag, startPoint x: 699, startPoint y: 555, endPoint x: 483, endPoint y: 131, distance: 475.8
click at [483, 170] on div "Here is a five-year trend table using the data extracted from your uploaded For…" at bounding box center [785, 419] width 626 height 499
drag, startPoint x: 483, startPoint y: 131, endPoint x: 550, endPoint y: 114, distance: 69.1
copy div "Here is a five-year trend table using the data extracted from your uploaded For…"
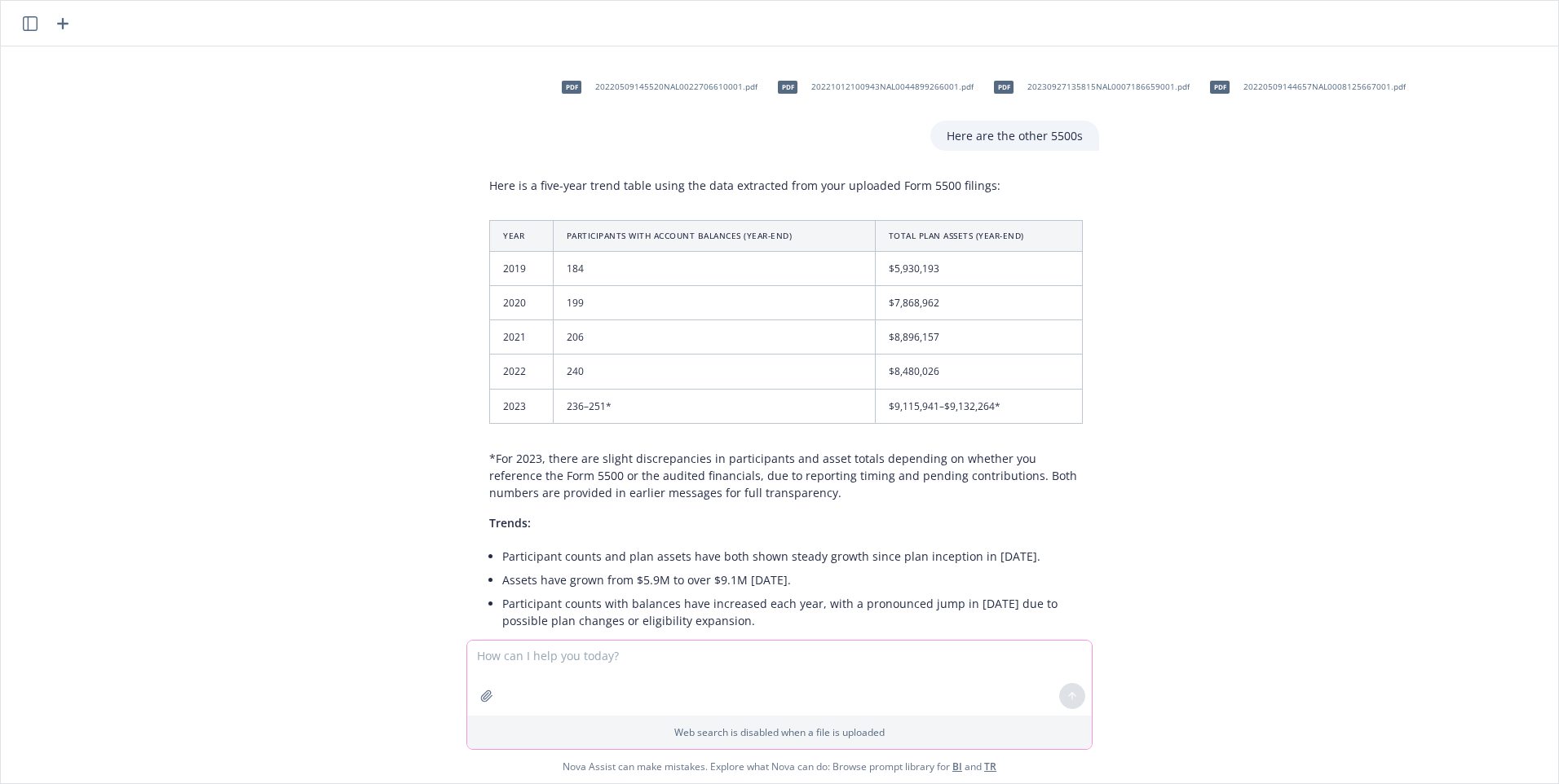
click at [612, 649] on textarea at bounding box center [779, 678] width 625 height 75
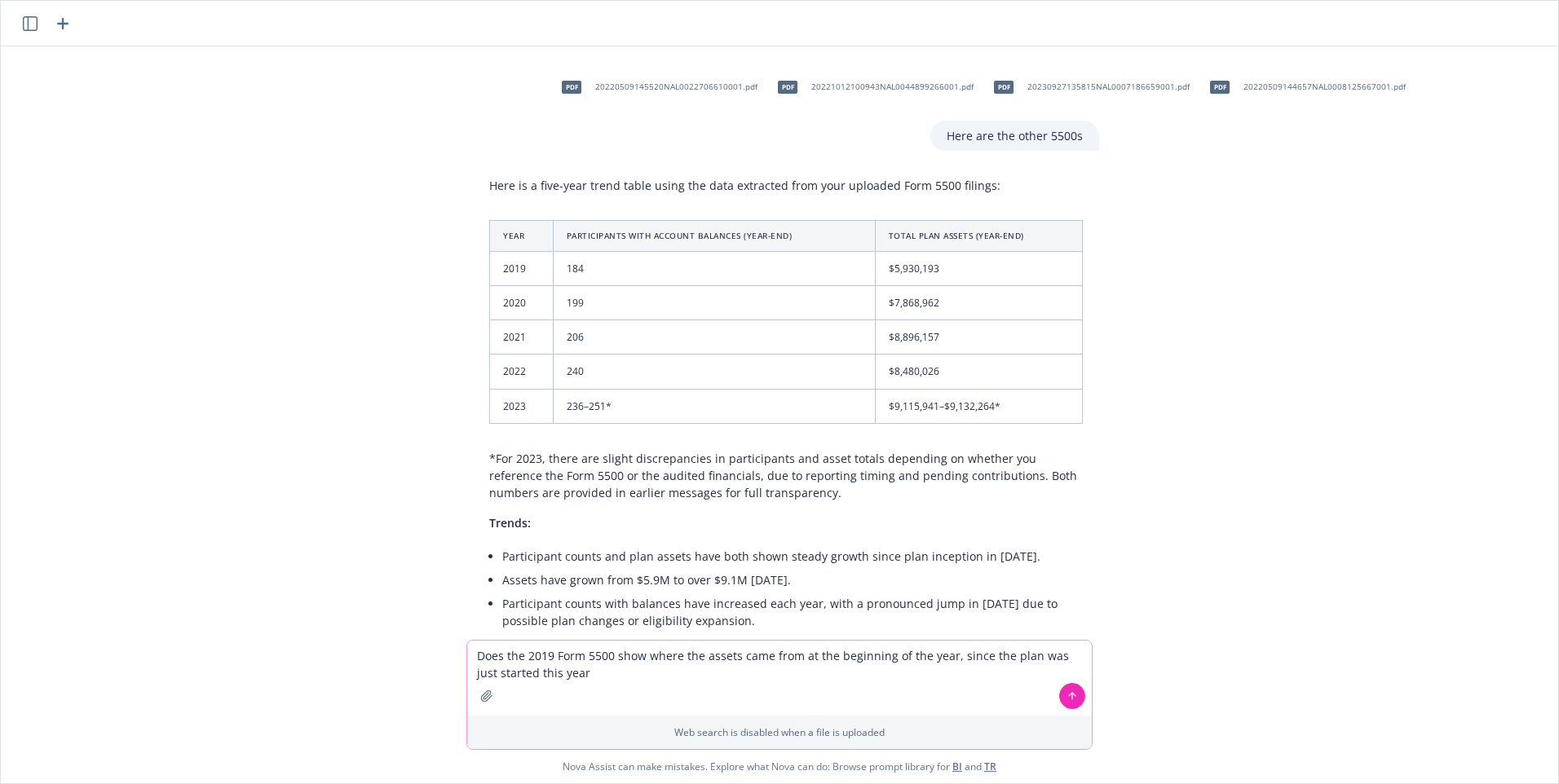
type textarea "Does the 2019 Form 5500 show where the assets came from at the beginning of the…"
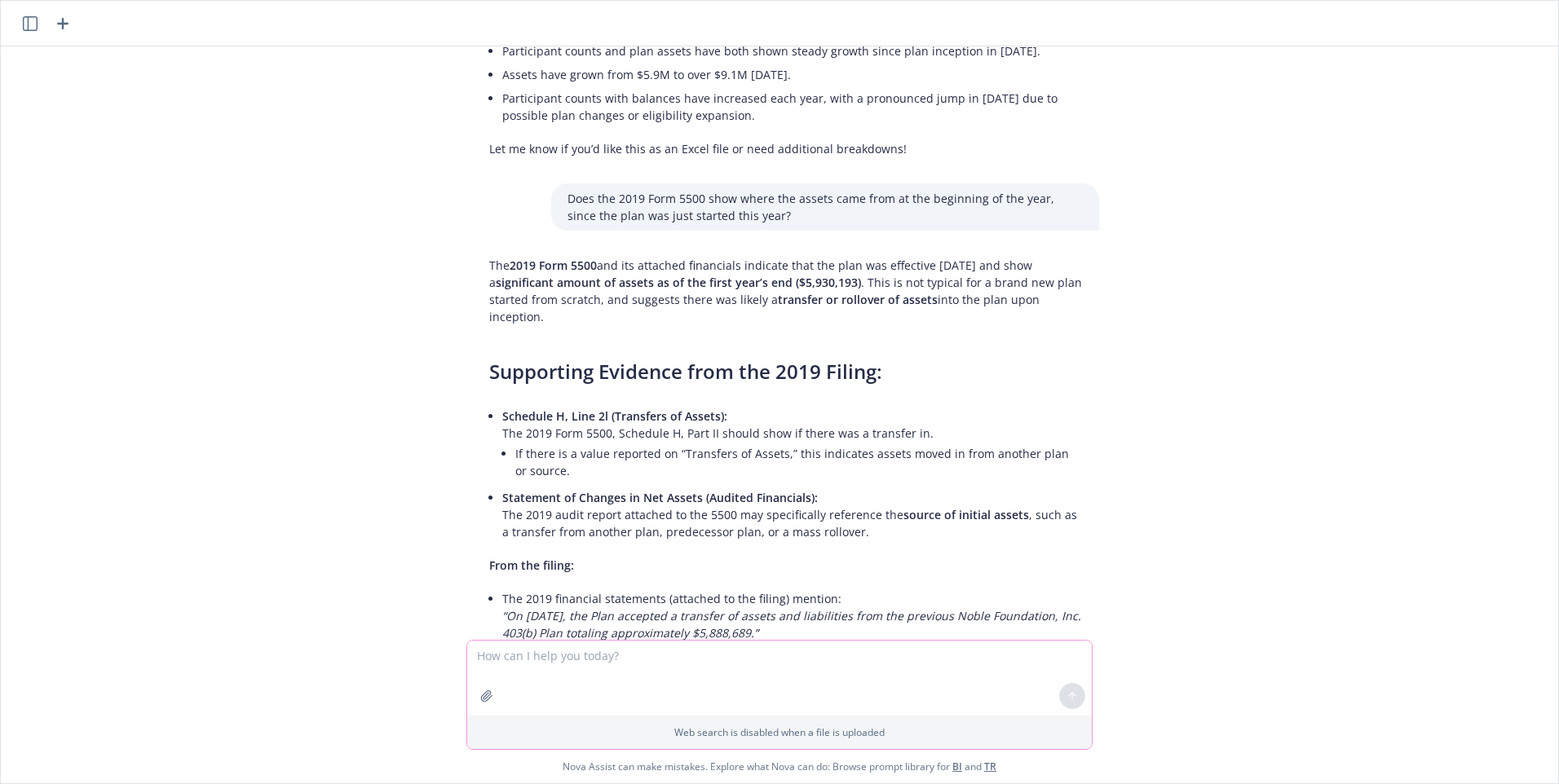
scroll to position [4550, 0]
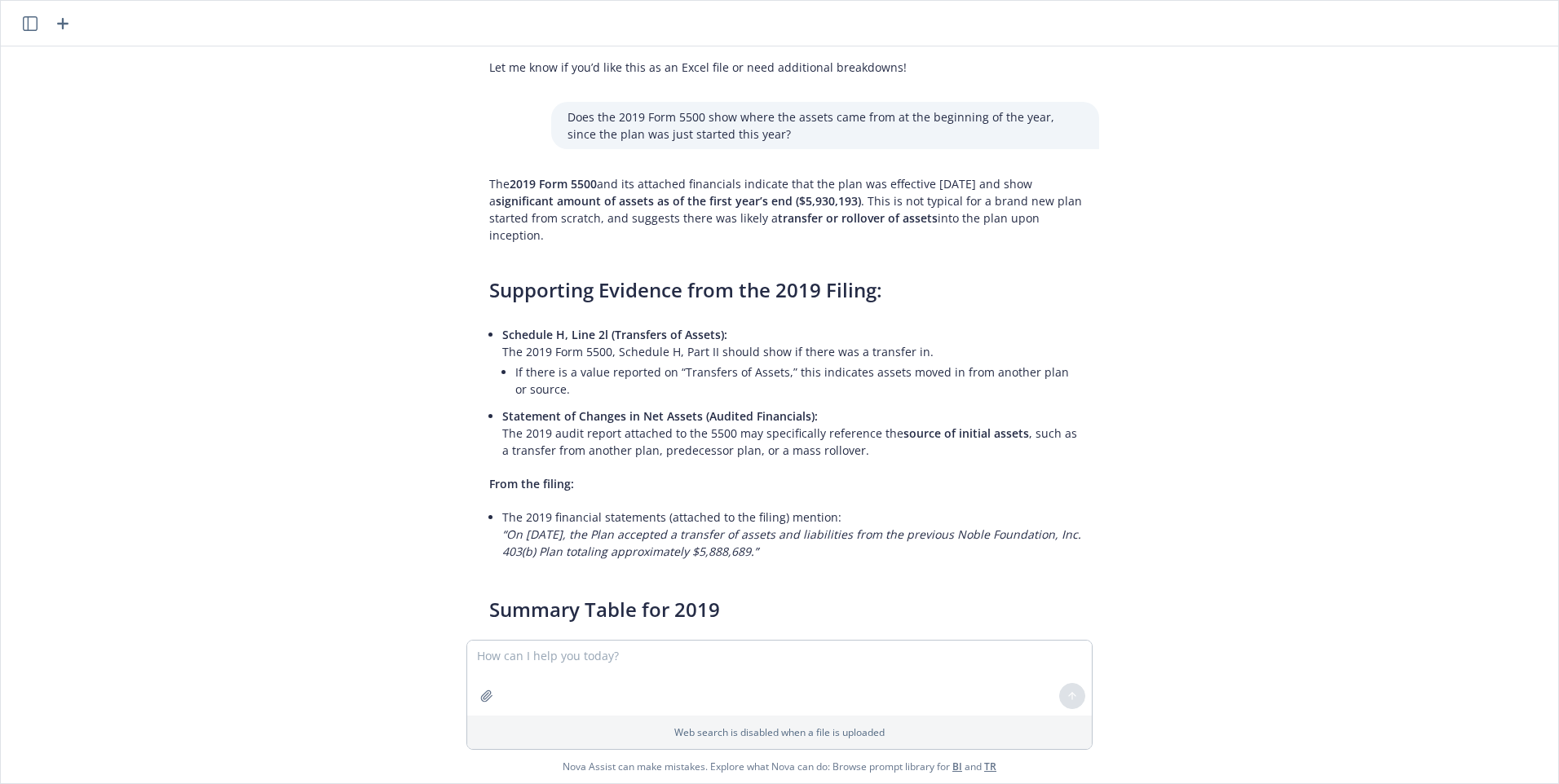
drag, startPoint x: 483, startPoint y: 220, endPoint x: 818, endPoint y: 484, distance: 426.5
click at [818, 484] on div "The 2019 Form 5500 and its attached financials indicate that the plan was effec…" at bounding box center [785, 582] width 626 height 827
copy div "Supporting Evidence from the 2019 Filing: Schedule H, Line 2l (Transfers of Ass…"
click at [588, 656] on textarea at bounding box center [779, 678] width 625 height 75
type textarea "Do you know the relationship between Noble Foundation and Glide?"
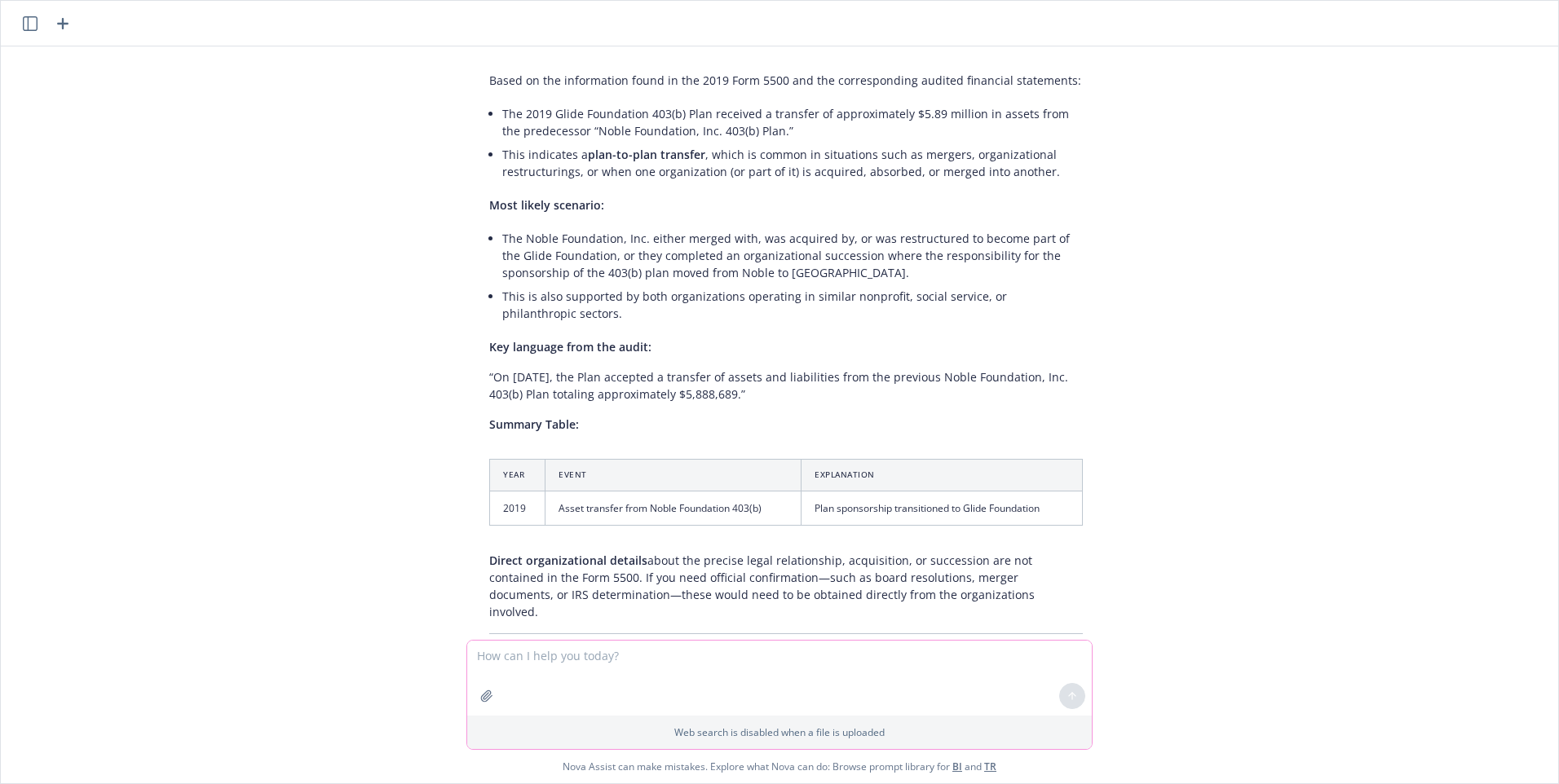
scroll to position [5551, 0]
click at [610, 658] on textarea at bounding box center [779, 678] width 625 height 75
type textarea "Can you search the web for this answer?"
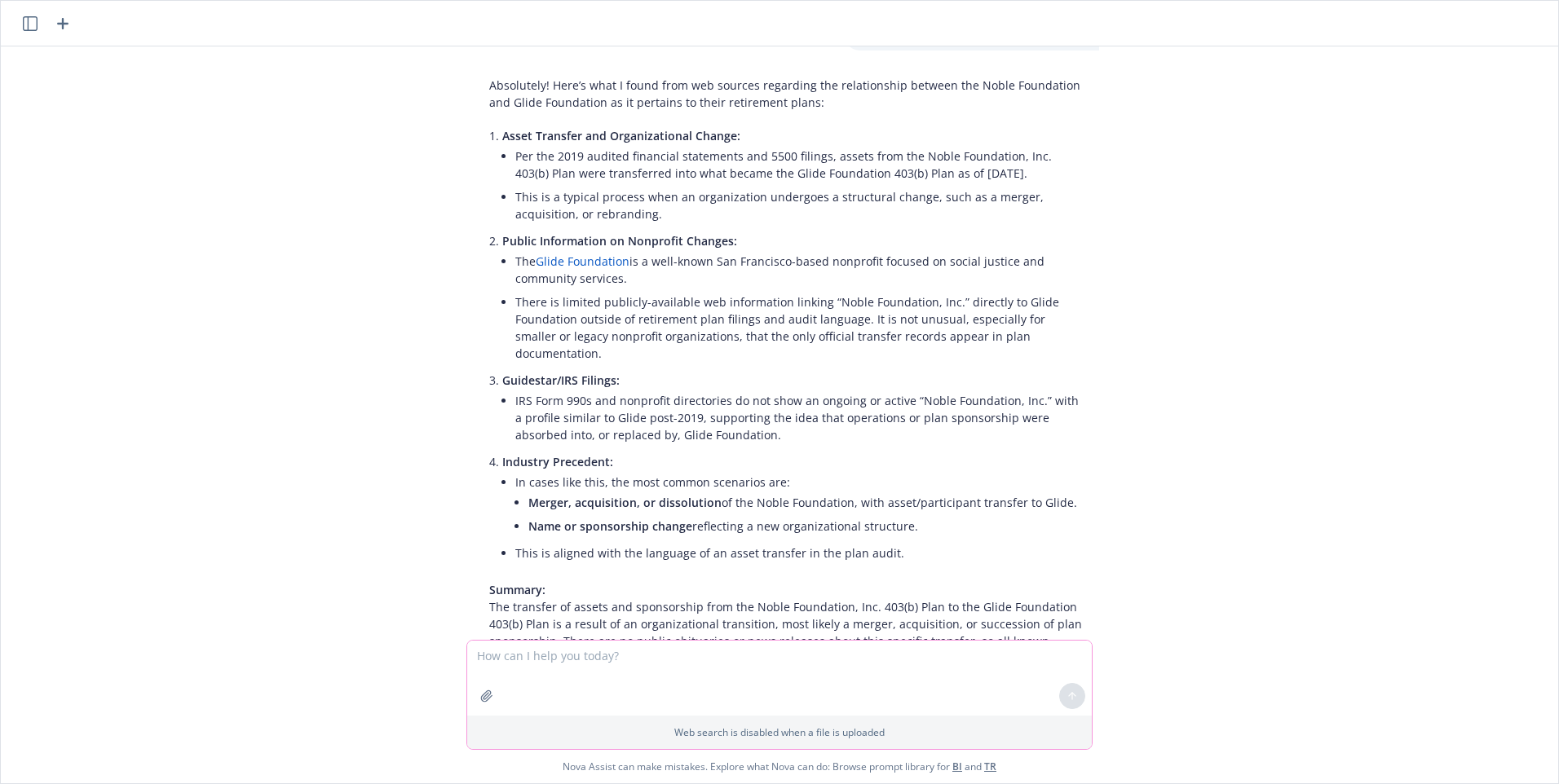
scroll to position [6317, 0]
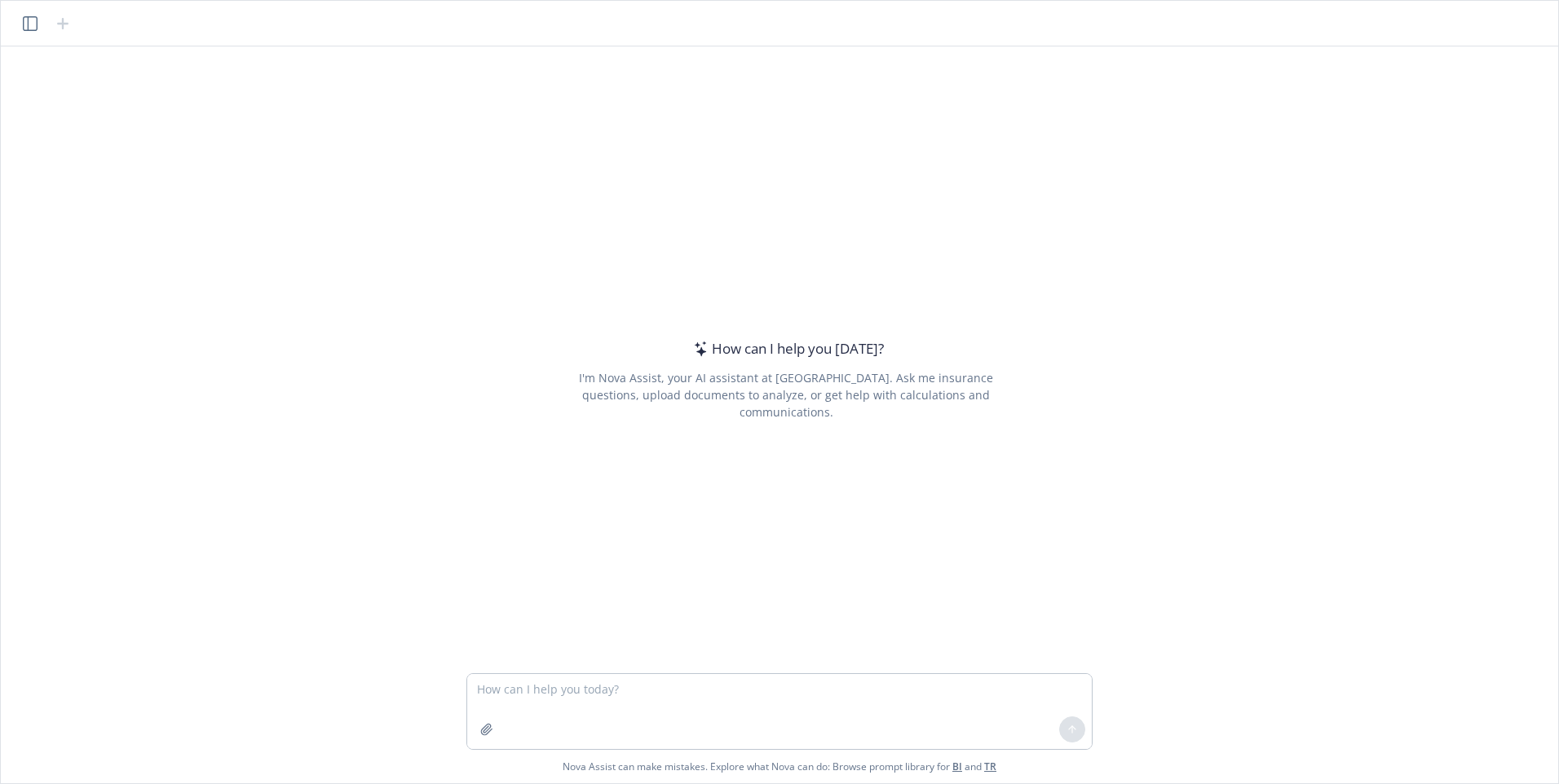
click at [31, 29] on icon "button" at bounding box center [30, 23] width 14 height 14
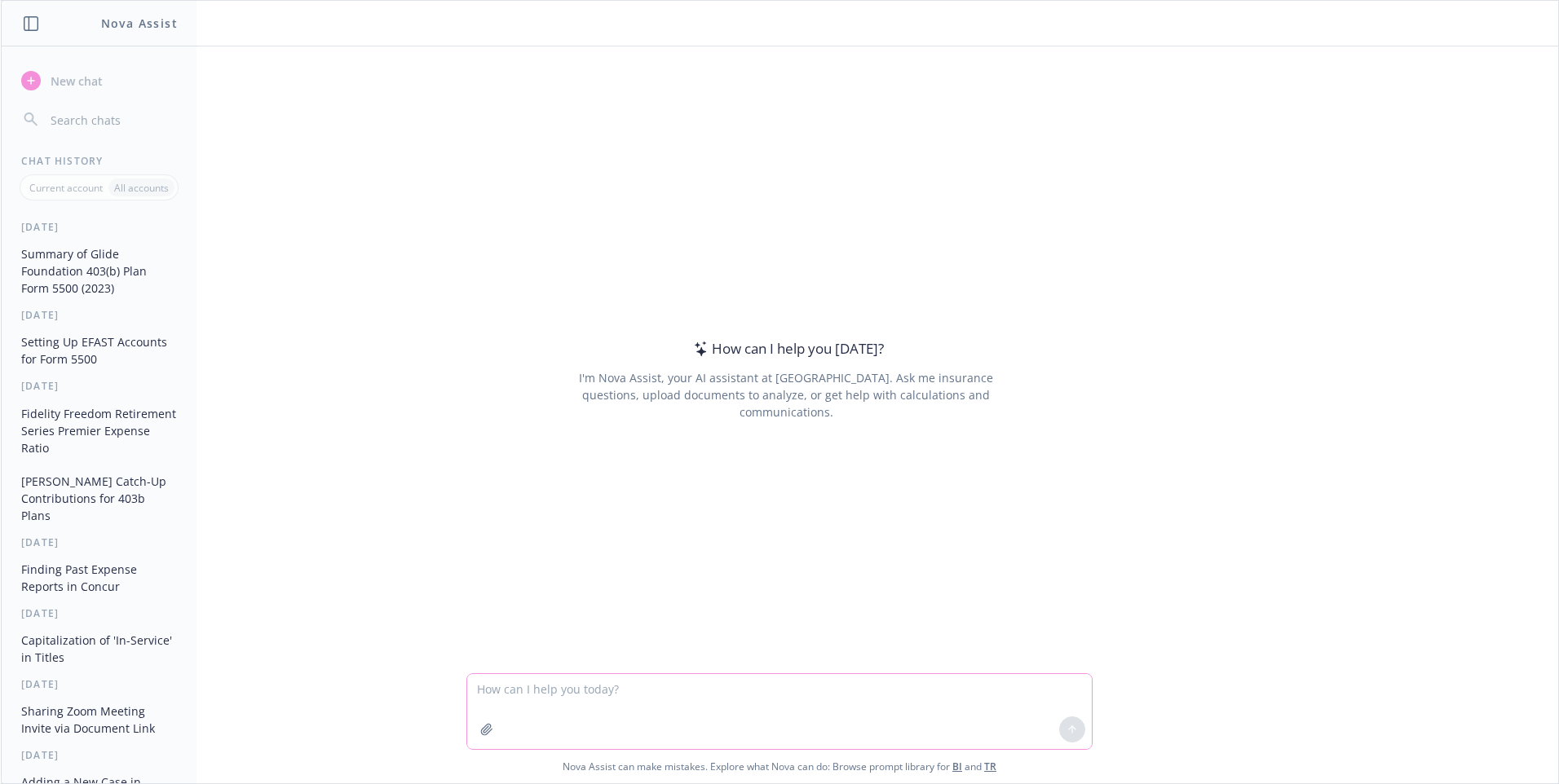
click at [596, 697] on textarea at bounding box center [779, 711] width 625 height 75
click at [552, 686] on textarea at bounding box center [779, 711] width 625 height 75
type textarea "Where do we keep the Newfront SOC1 report?"
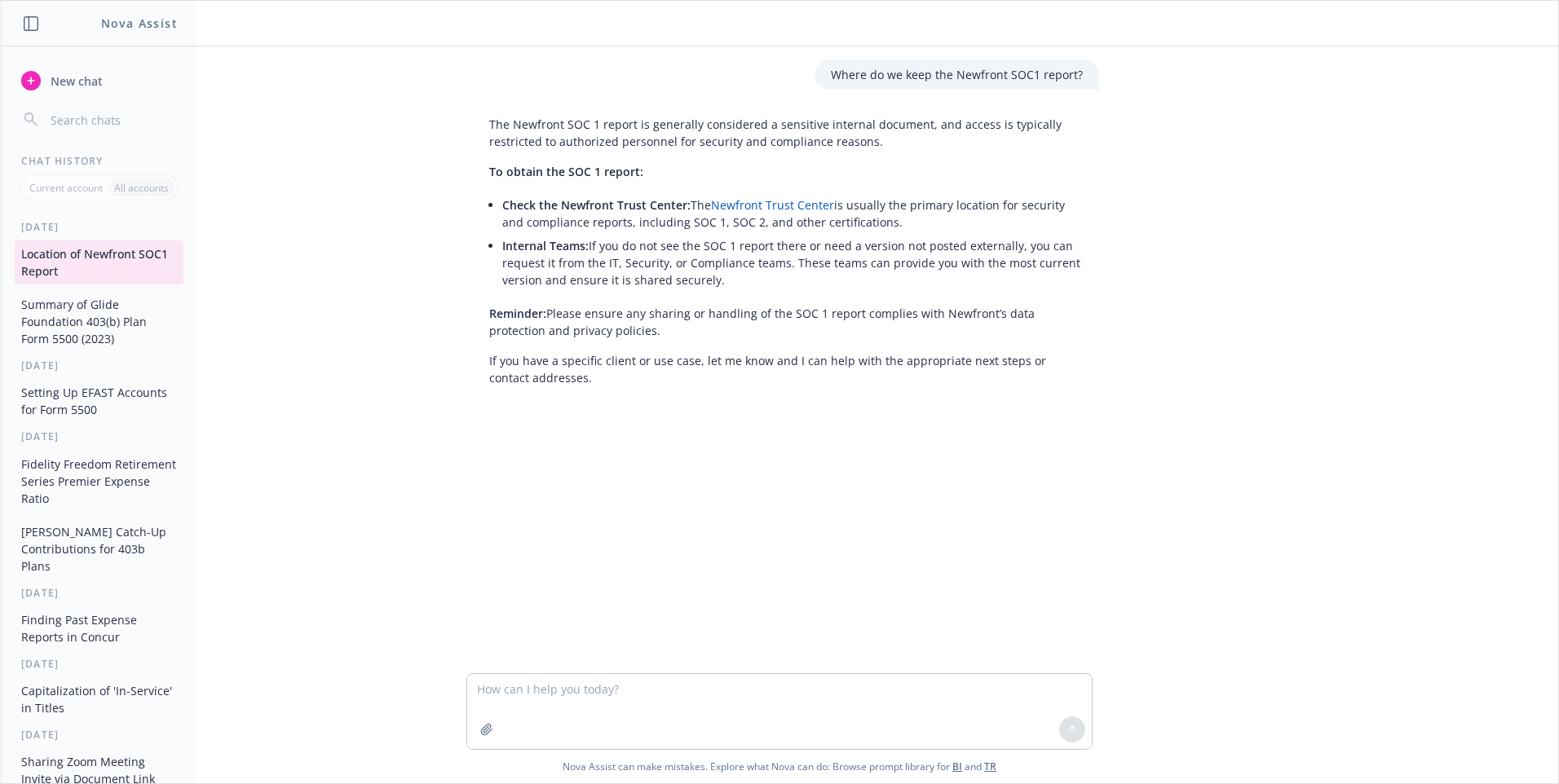
click at [762, 205] on link "Newfront Trust Center" at bounding box center [772, 204] width 123 height 15
